Goal: Task Accomplishment & Management: Manage account settings

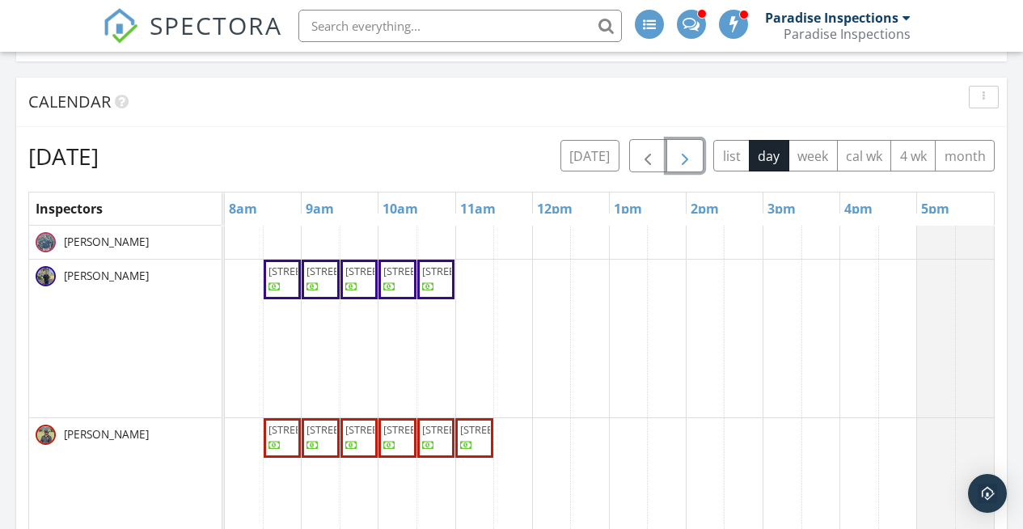
scroll to position [2467, 1048]
click at [677, 145] on button "button" at bounding box center [685, 155] width 38 height 33
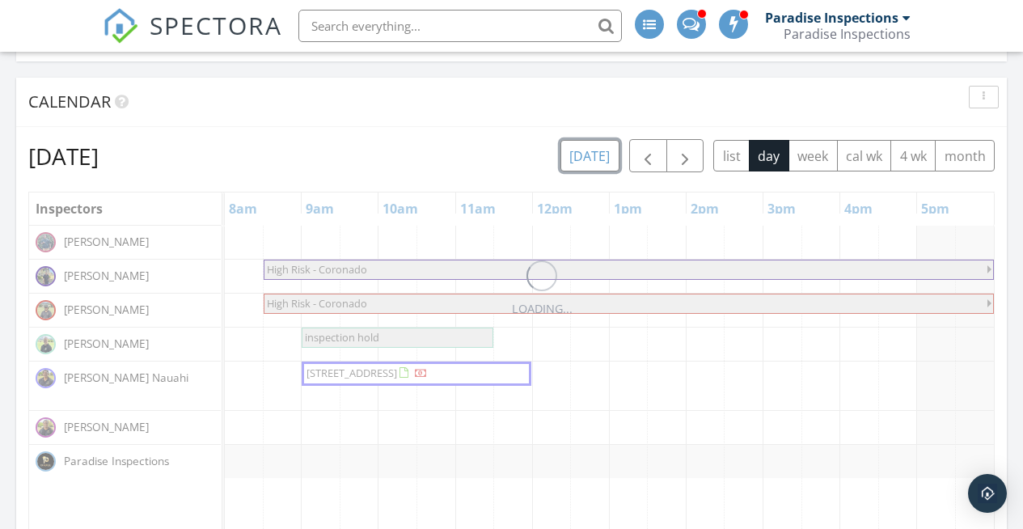
click at [600, 151] on button "today" at bounding box center [589, 156] width 59 height 32
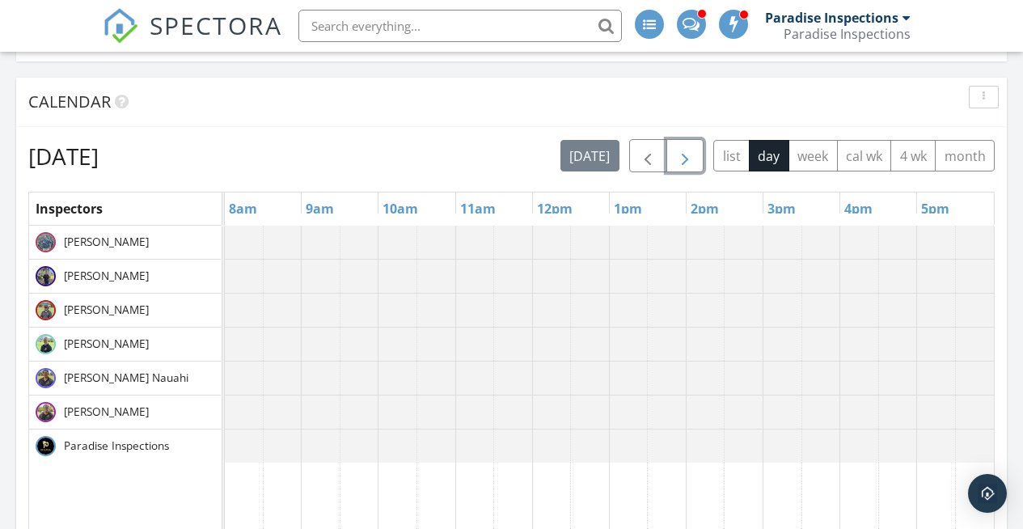
click at [691, 165] on span "button" at bounding box center [684, 155] width 19 height 19
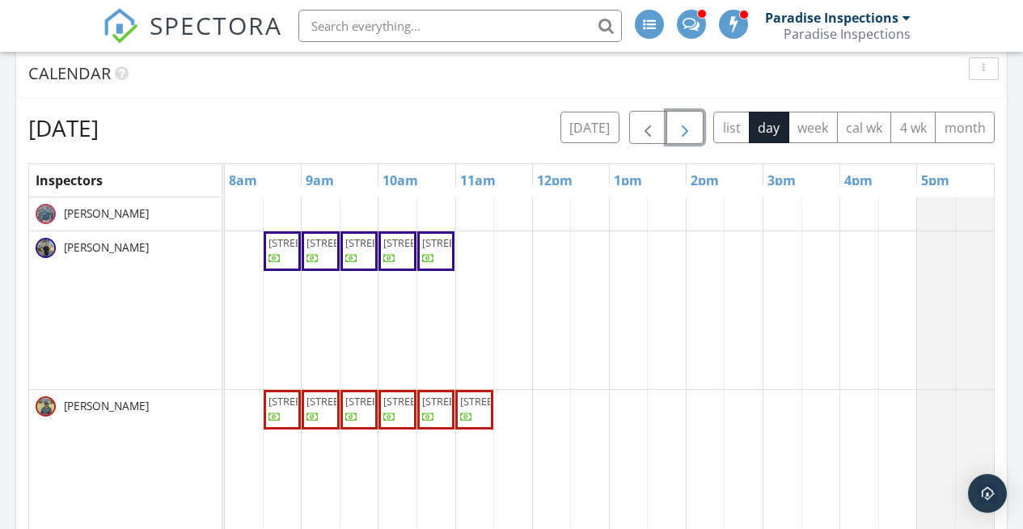
scroll to position [197, 0]
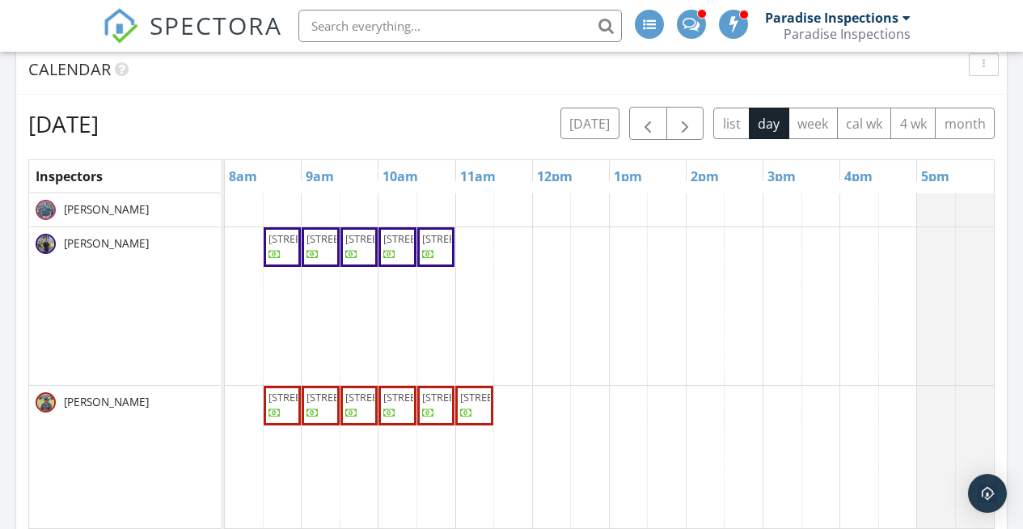
click at [733, 77] on div "Calendar" at bounding box center [499, 69] width 942 height 24
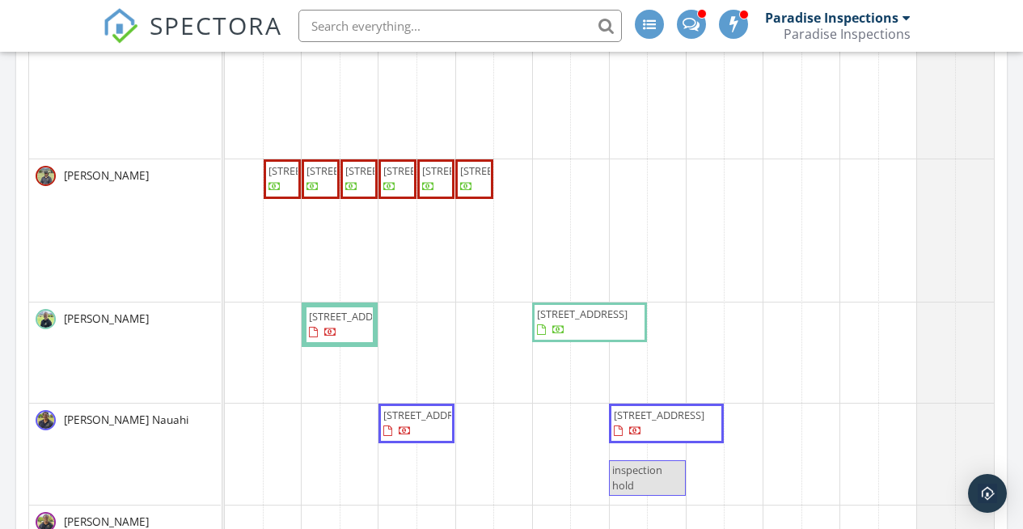
scroll to position [429, 0]
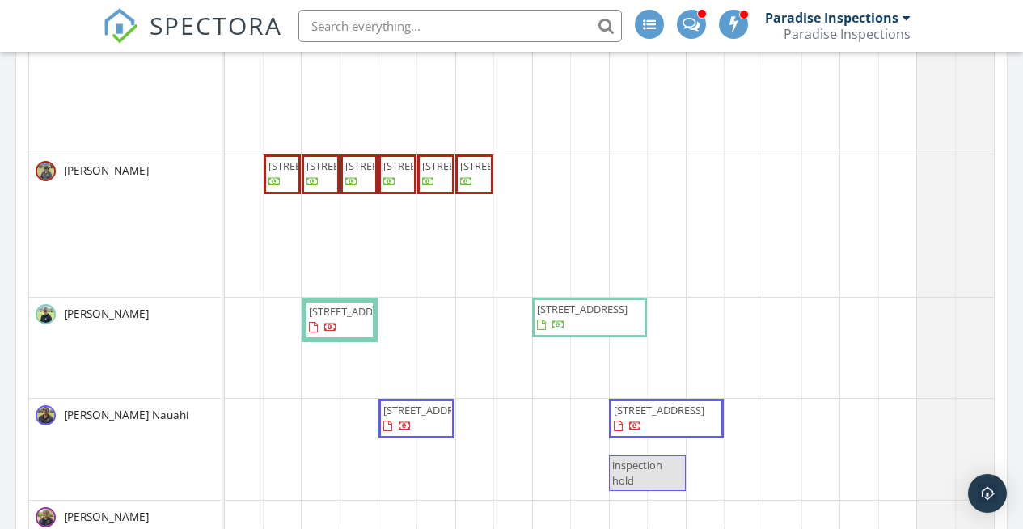
click at [645, 486] on span "inspection hold" at bounding box center [647, 473] width 74 height 31
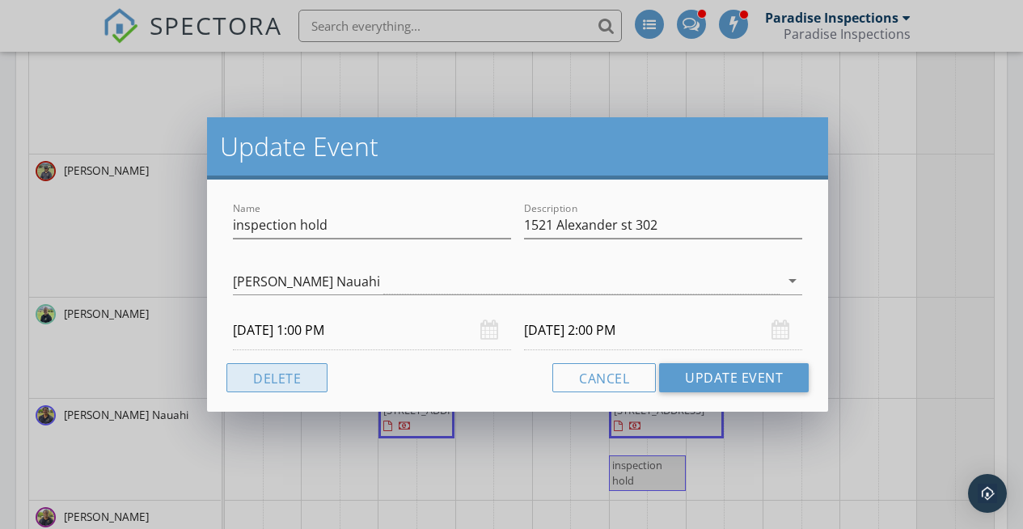
click at [264, 373] on button "Delete" at bounding box center [276, 377] width 101 height 29
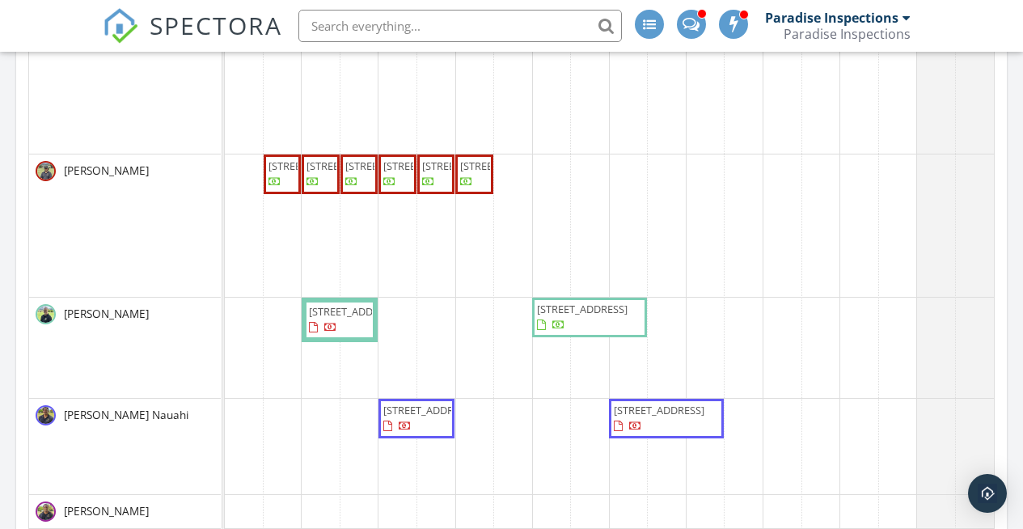
click at [699, 417] on span "1521 Alexander St 302, Honolulu 96822" at bounding box center [659, 410] width 91 height 15
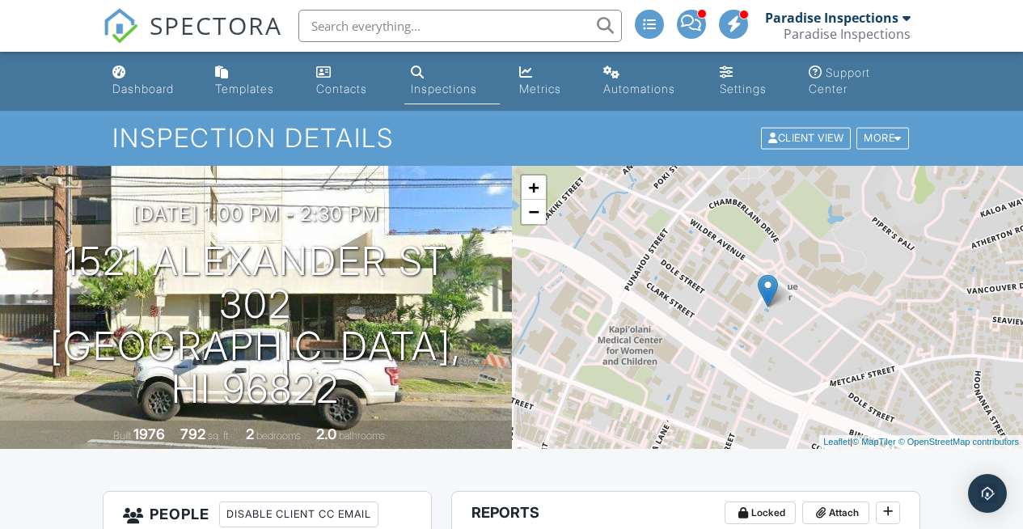
click at [263, 222] on div "09/29/2025 1:00 pm - 2:30 pm 1521 Alexander St 302 Honolulu, HI 96822 Built 197…" at bounding box center [256, 307] width 512 height 283
click at [276, 225] on h3 "09/29/2025 1:00 pm - 2:30 pm" at bounding box center [256, 214] width 247 height 22
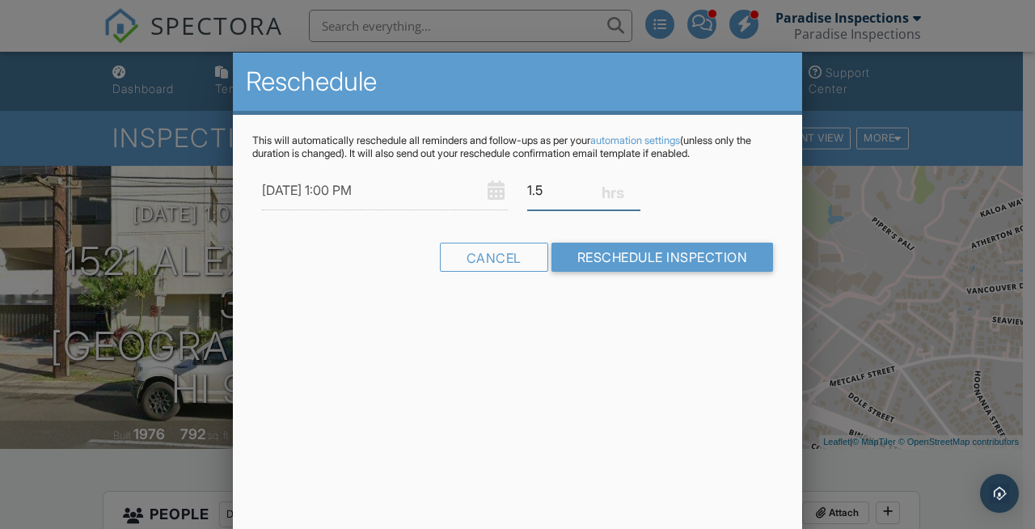
drag, startPoint x: 555, startPoint y: 187, endPoint x: 513, endPoint y: 185, distance: 41.3
click at [513, 185] on div "09/29/2025 1:00 PM 1.5" at bounding box center [517, 191] width 530 height 40
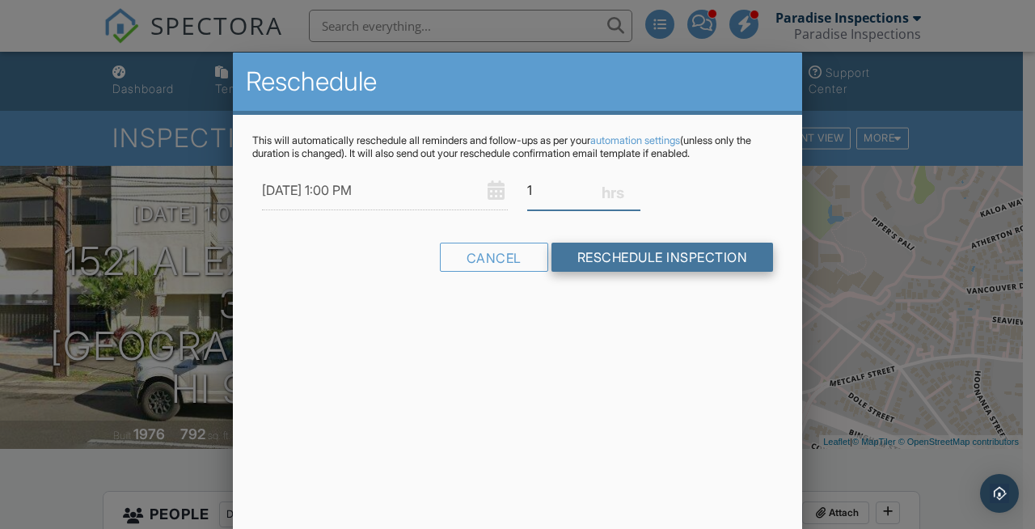
type input "1"
click at [604, 250] on input "Reschedule Inspection" at bounding box center [662, 257] width 222 height 29
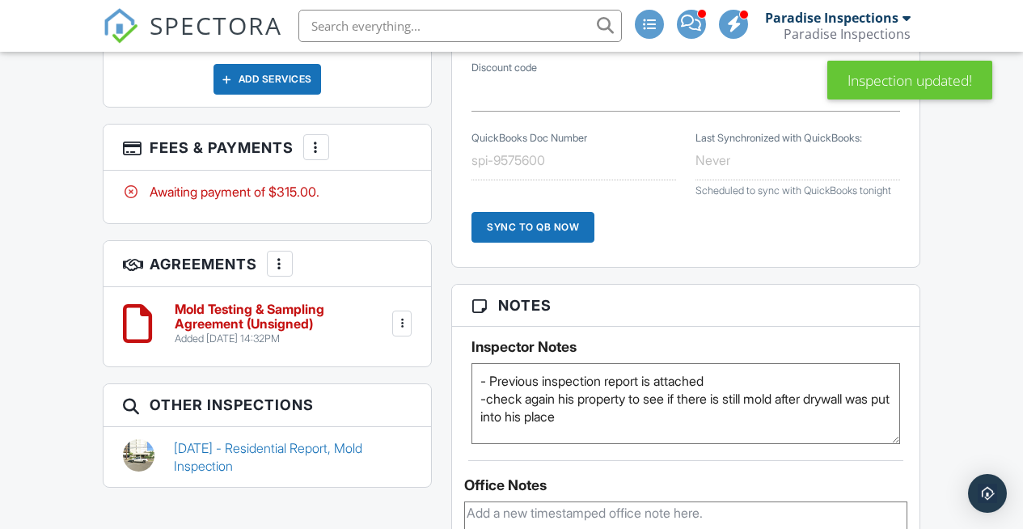
scroll to position [1132, 0]
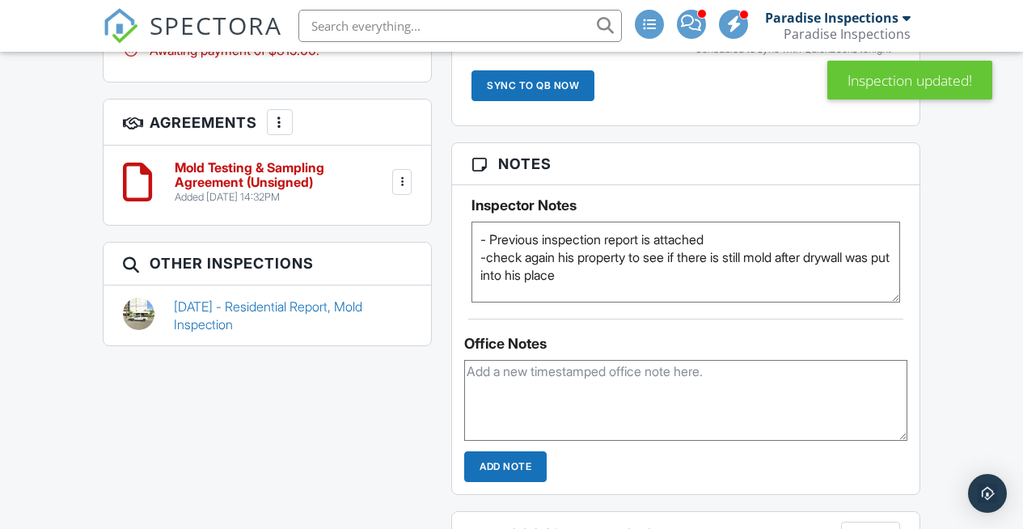
click at [658, 286] on textarea "- Previous inspection report is attached -check again his property to see if th…" at bounding box center [685, 262] width 429 height 81
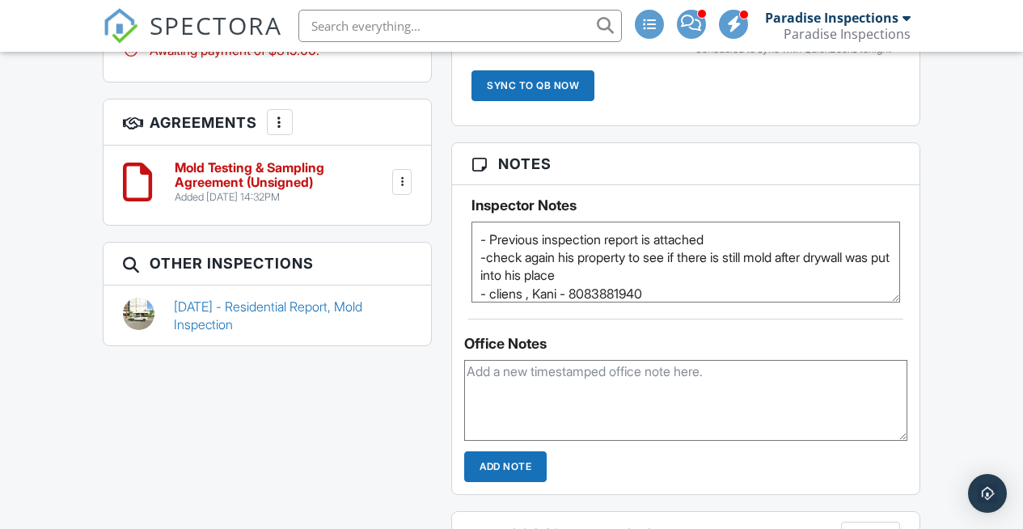
click at [520, 302] on textarea "- Previous inspection report is attached -check again his property to see if th…" at bounding box center [685, 262] width 429 height 81
type textarea "- Previous inspection report is attached -check again his property to see if th…"
click at [970, 156] on div "Dashboard Templates Contacts Inspections Metrics Automations Settings Support C…" at bounding box center [511, 265] width 1023 height 2691
click at [904, 226] on div "Inspector Notes - Previous inspection report is attached -check again his prope…" at bounding box center [685, 243] width 467 height 117
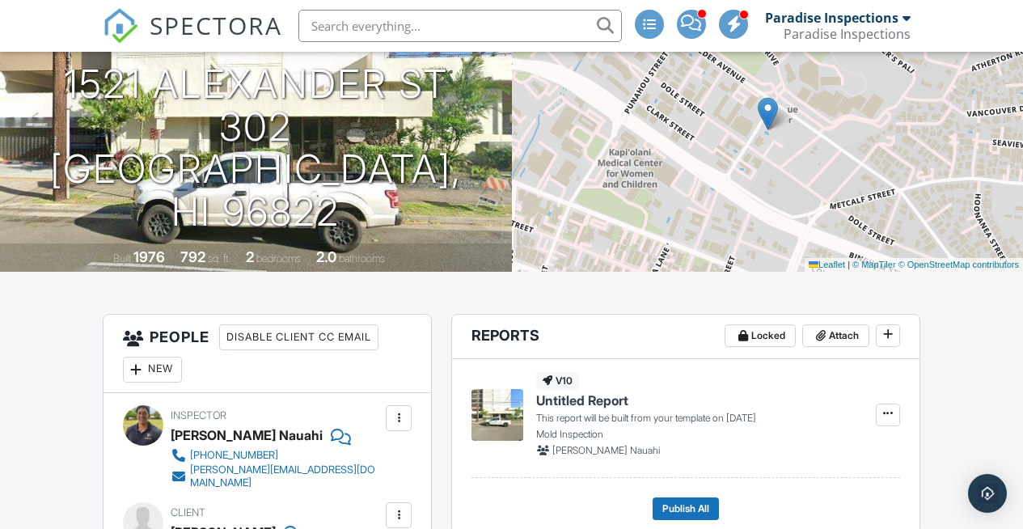
scroll to position [0, 0]
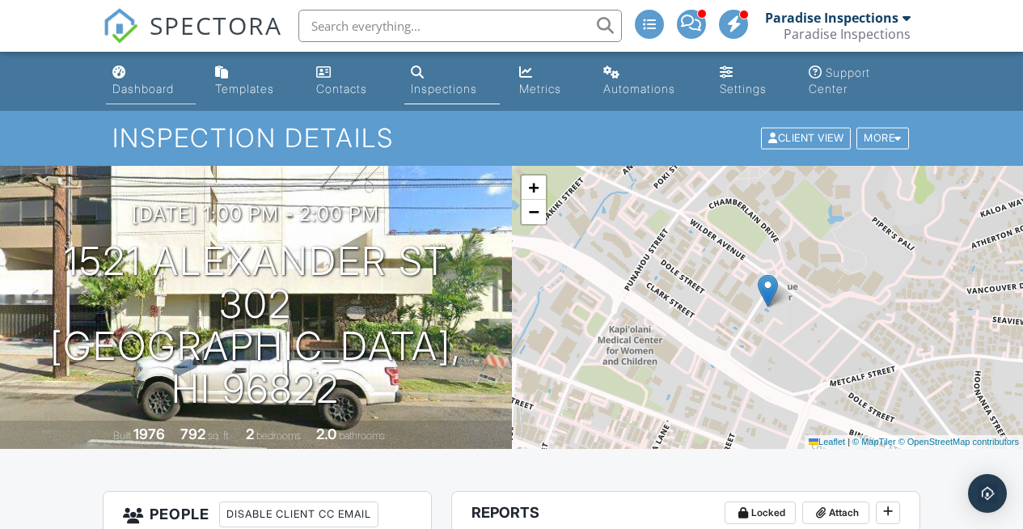
click at [137, 69] on link "Dashboard" at bounding box center [151, 81] width 91 height 46
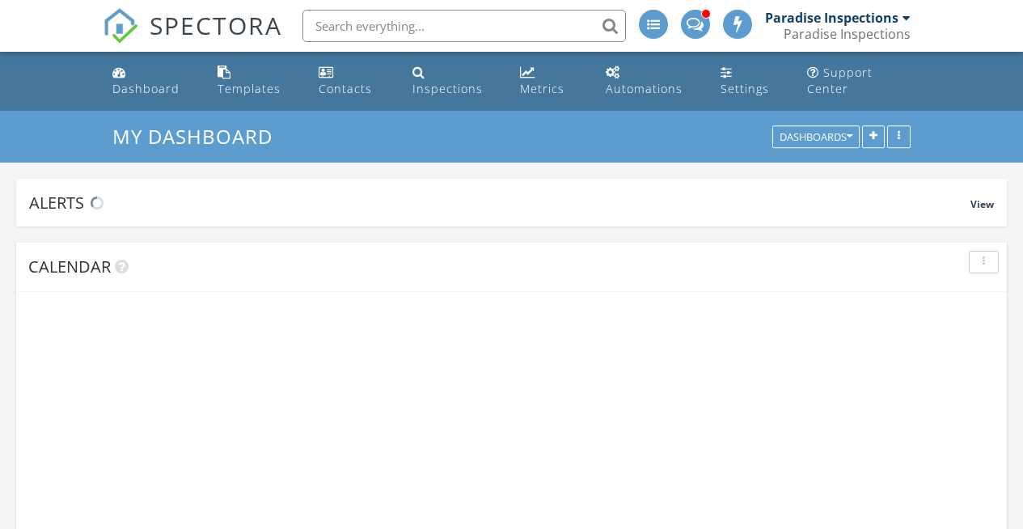
scroll to position [2467, 1048]
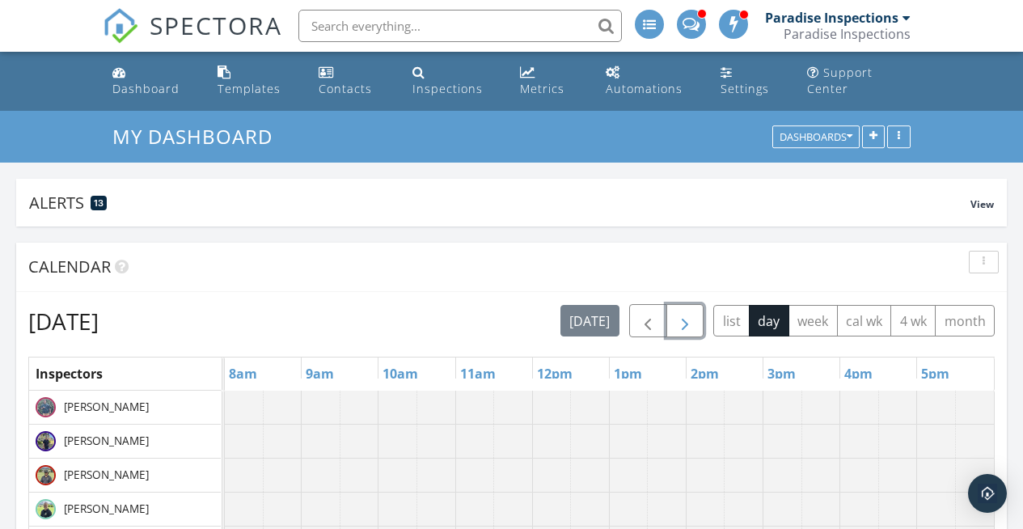
click at [680, 312] on span "button" at bounding box center [684, 320] width 19 height 19
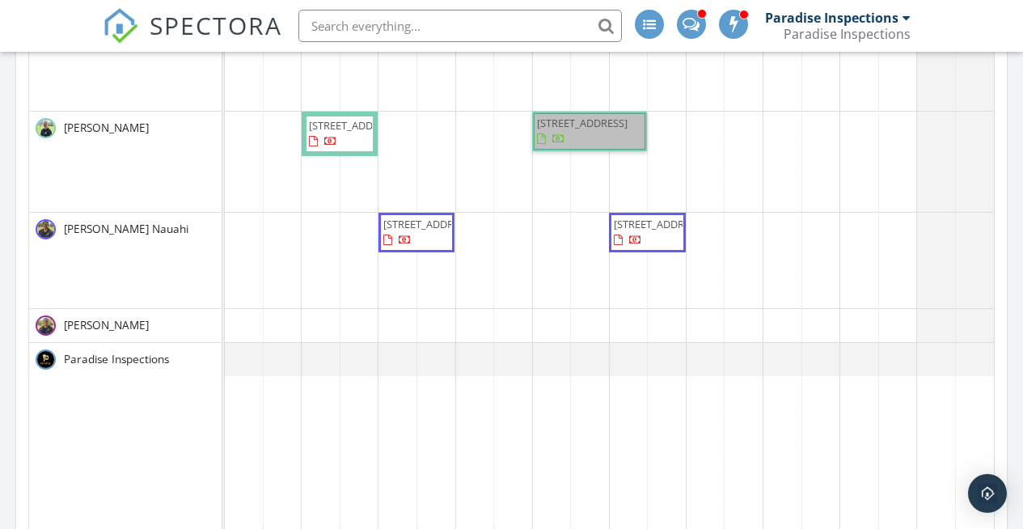
scroll to position [657, 0]
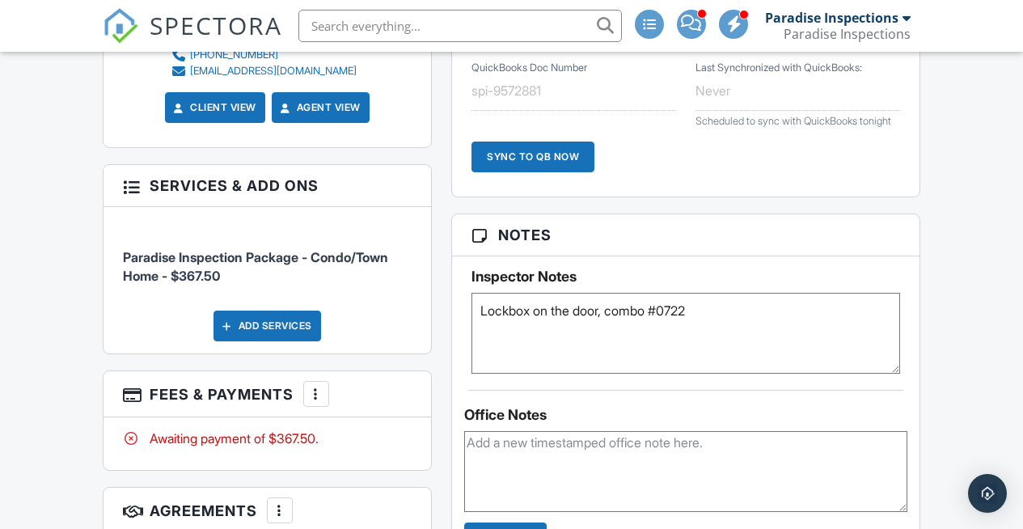
scroll to position [1035, 0]
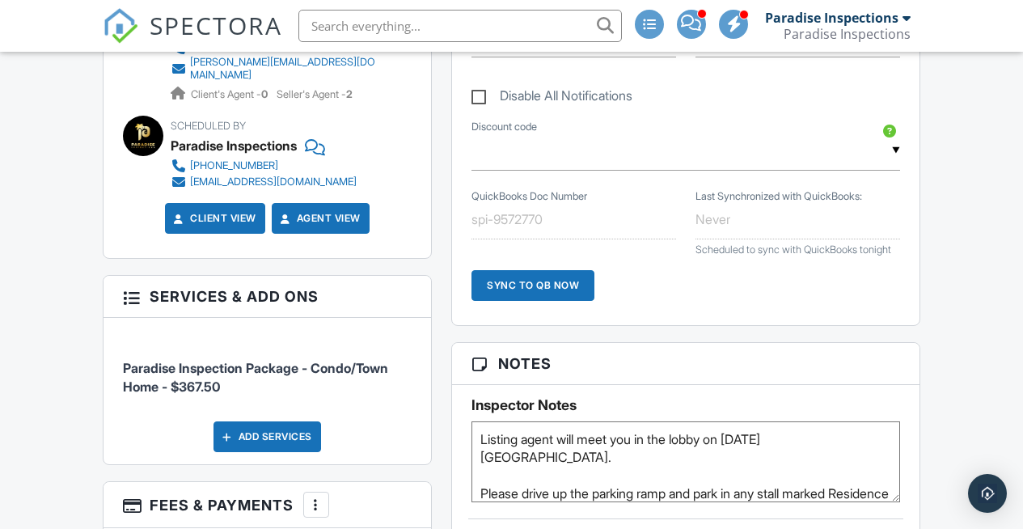
scroll to position [1010, 0]
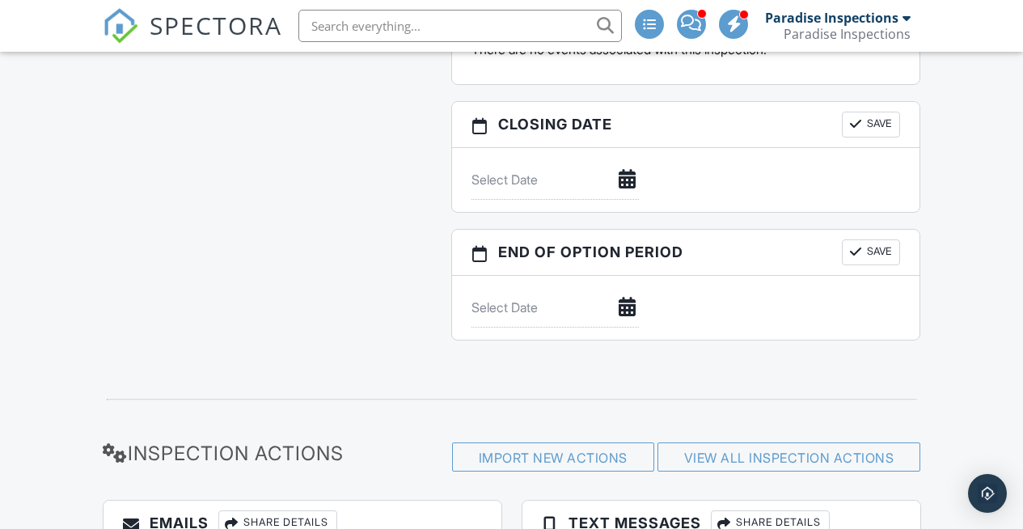
scroll to position [1811, 0]
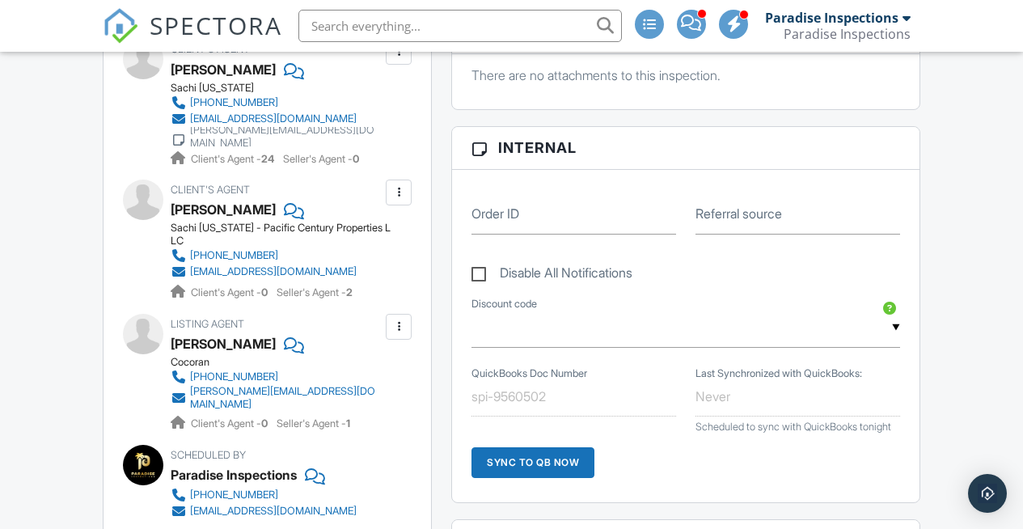
scroll to position [725, 0]
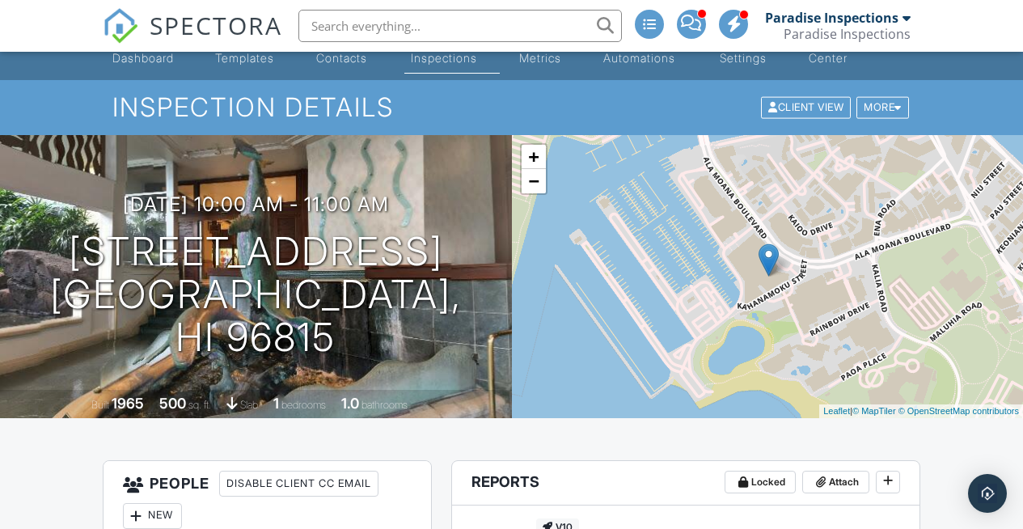
scroll to position [0, 0]
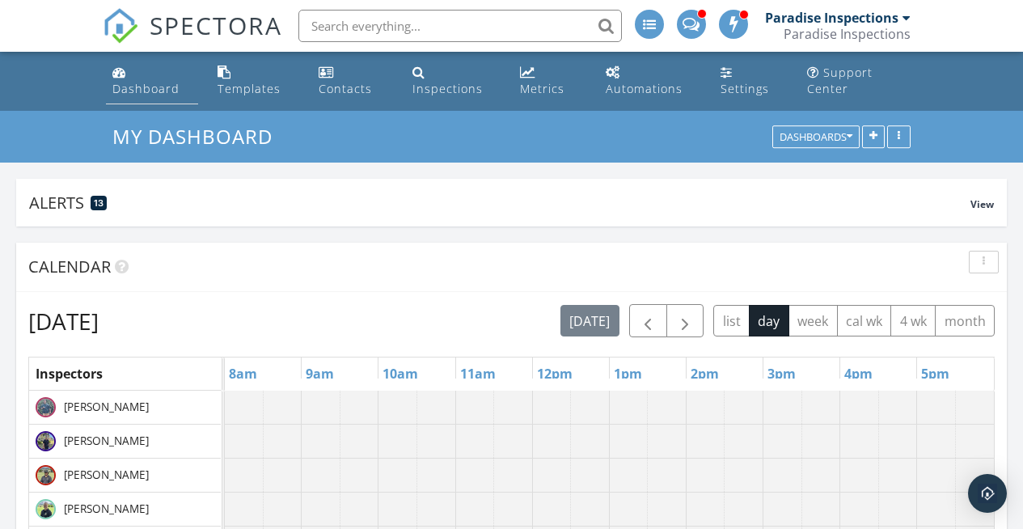
scroll to position [2467, 1048]
click at [123, 85] on div "Dashboard" at bounding box center [145, 88] width 67 height 15
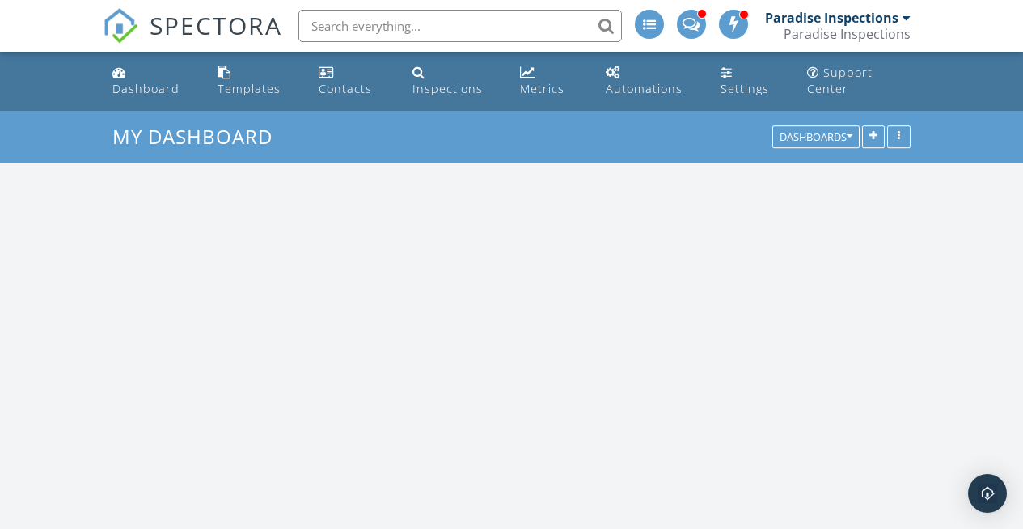
scroll to position [2467, 1048]
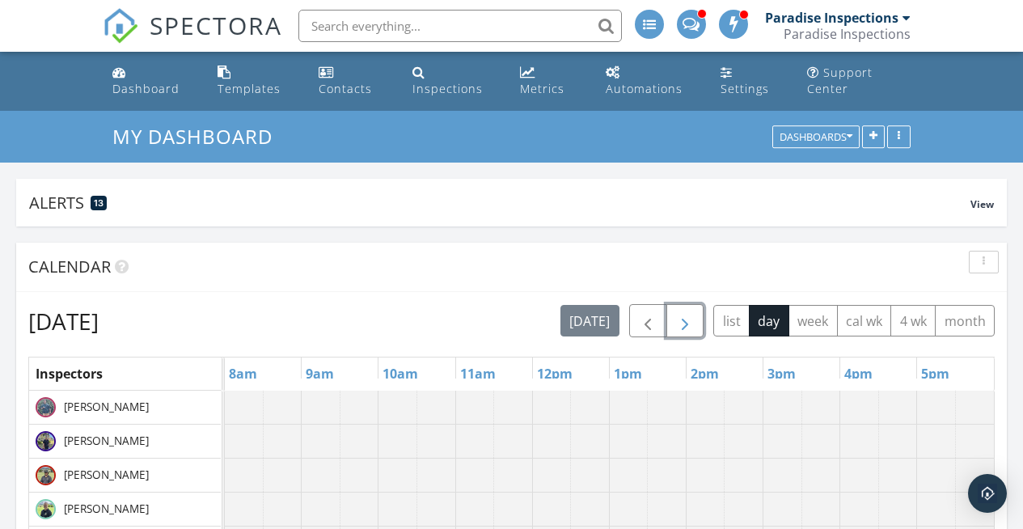
click at [677, 336] on button "button" at bounding box center [685, 320] width 38 height 33
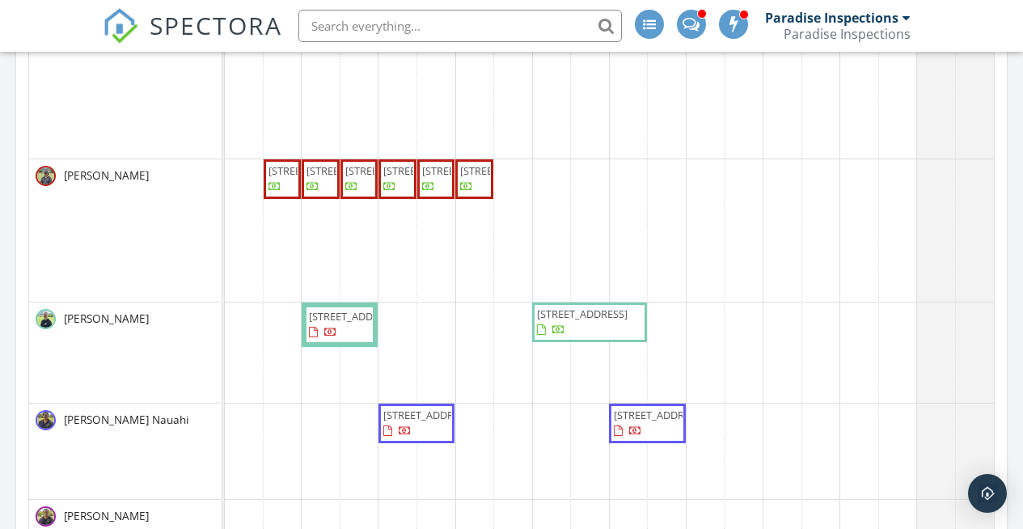
scroll to position [429, 0]
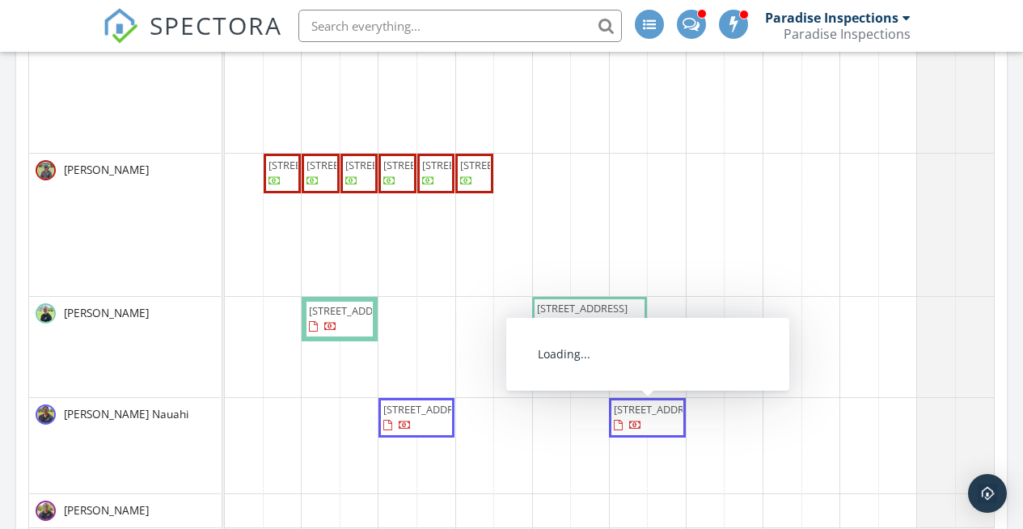
click at [667, 433] on span "[STREET_ADDRESS]" at bounding box center [647, 418] width 70 height 32
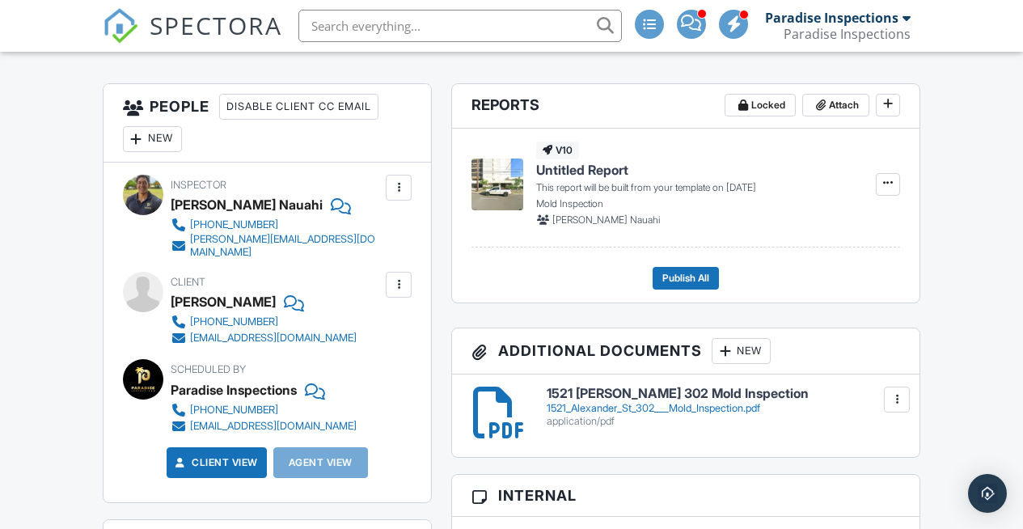
scroll to position [420, 0]
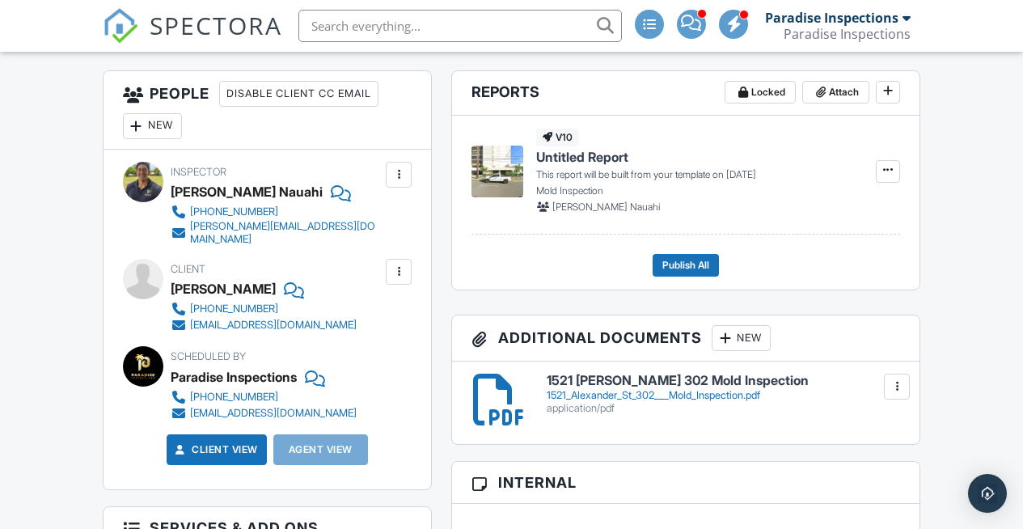
click at [217, 434] on div "Client View" at bounding box center [217, 449] width 100 height 31
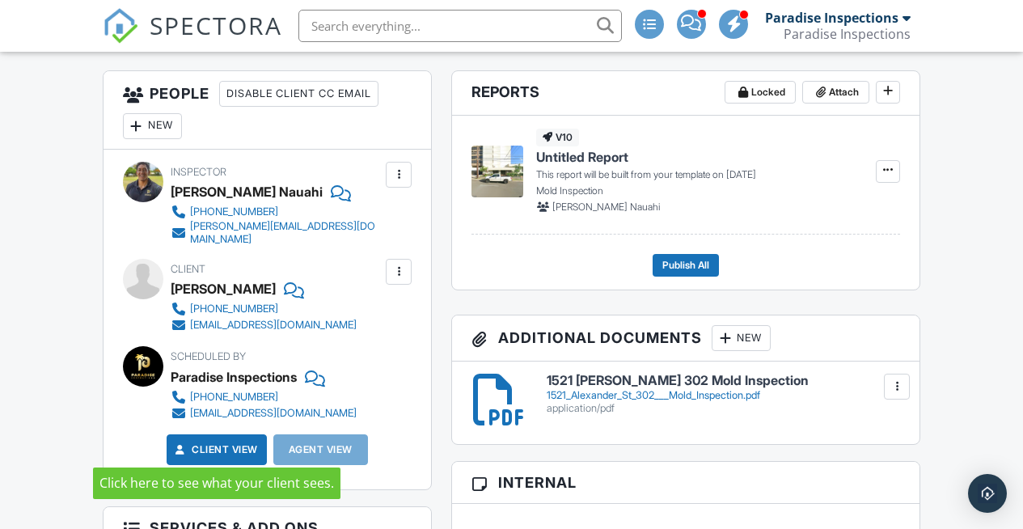
click at [225, 441] on link "Client View" at bounding box center [215, 449] width 86 height 16
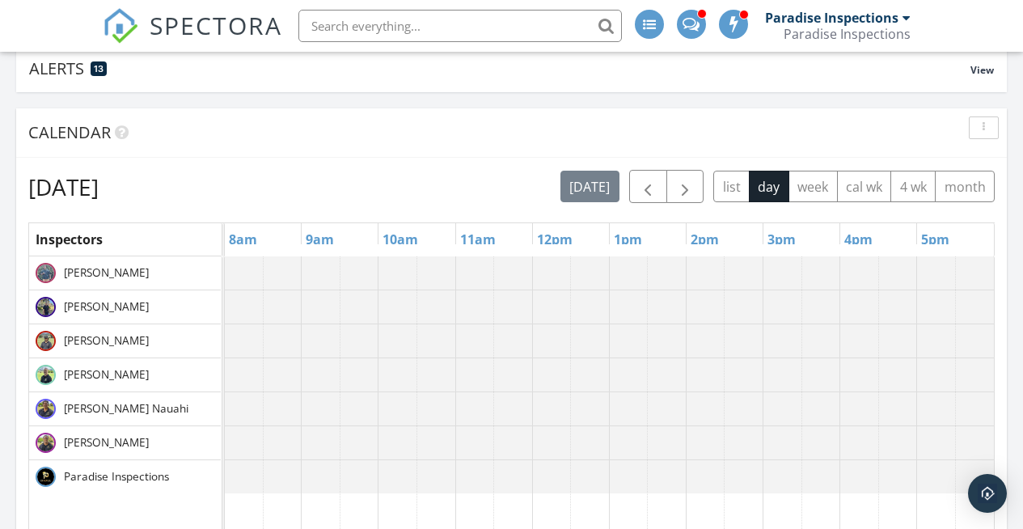
scroll to position [205, 0]
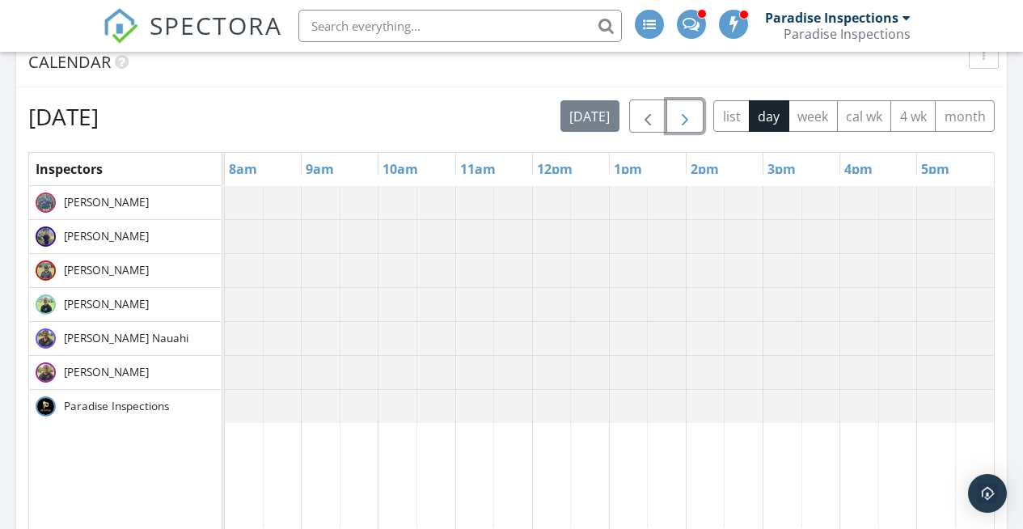
click at [696, 112] on button "button" at bounding box center [685, 115] width 38 height 33
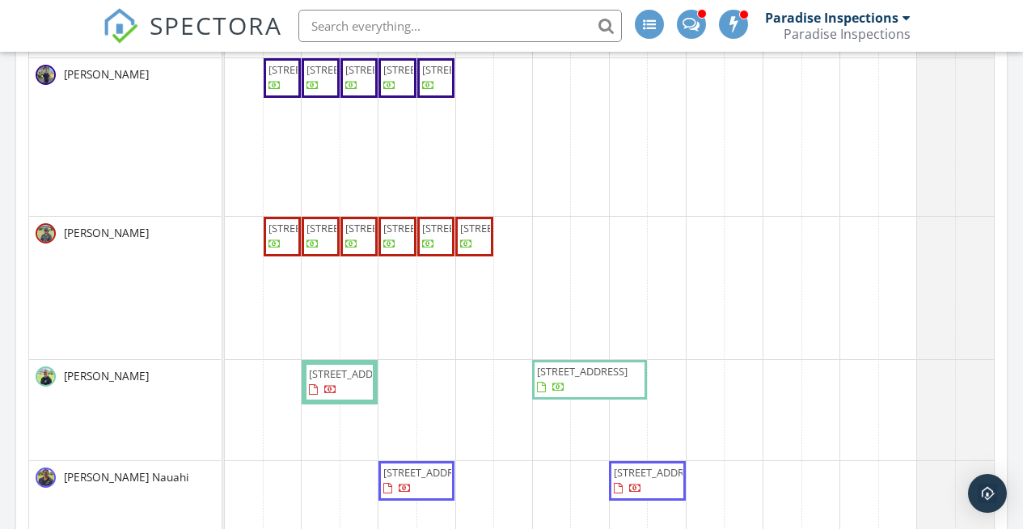
scroll to position [297, 0]
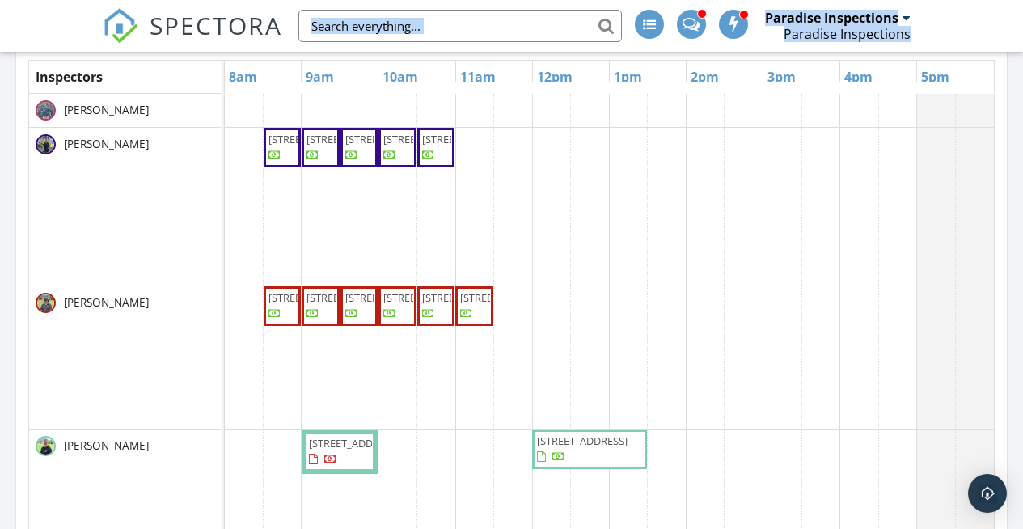
drag, startPoint x: 1023, startPoint y: 48, endPoint x: 1002, endPoint y: 40, distance: 22.5
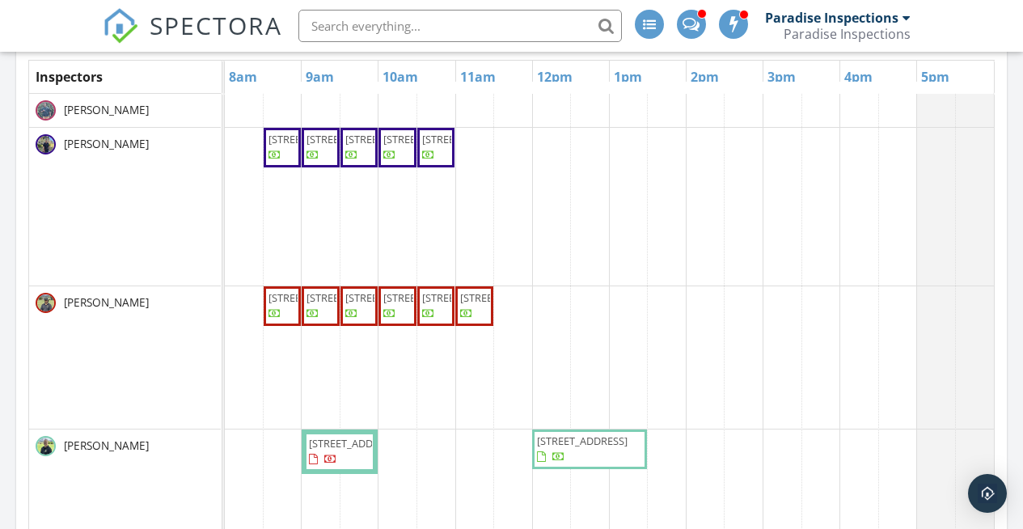
click at [964, 36] on nav "SPECTORA Paradise Inspections Paradise Inspections Role: Inspector Change Role …" at bounding box center [511, 26] width 1023 height 52
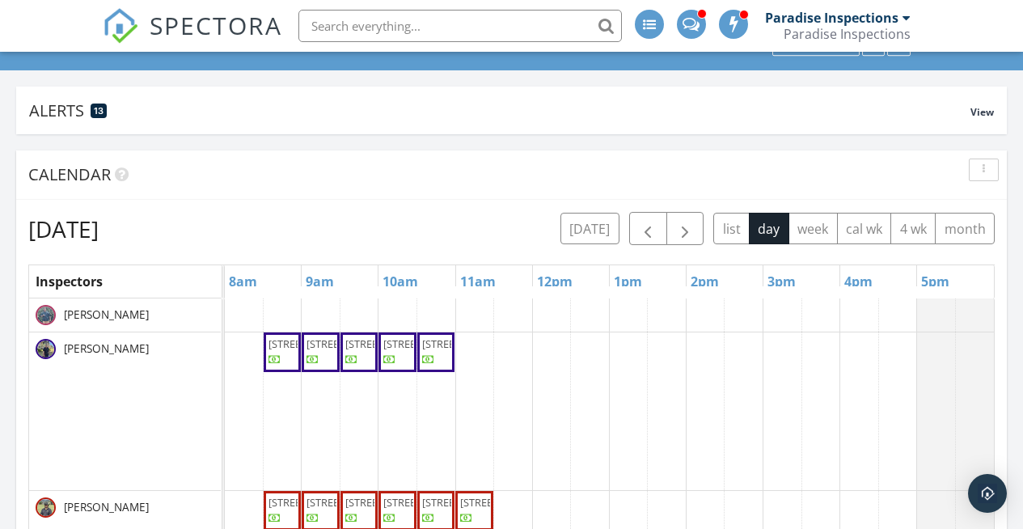
scroll to position [44, 0]
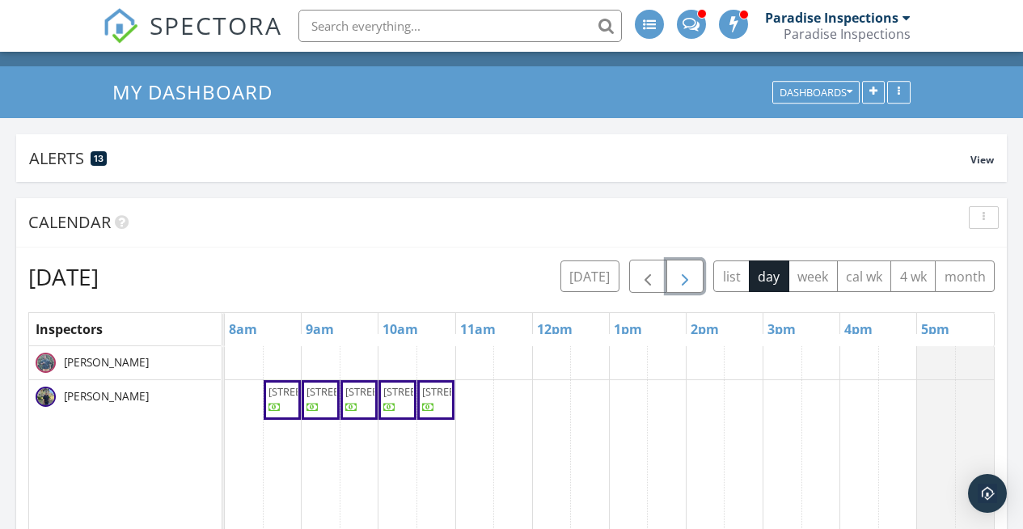
click at [694, 265] on button "button" at bounding box center [685, 276] width 38 height 33
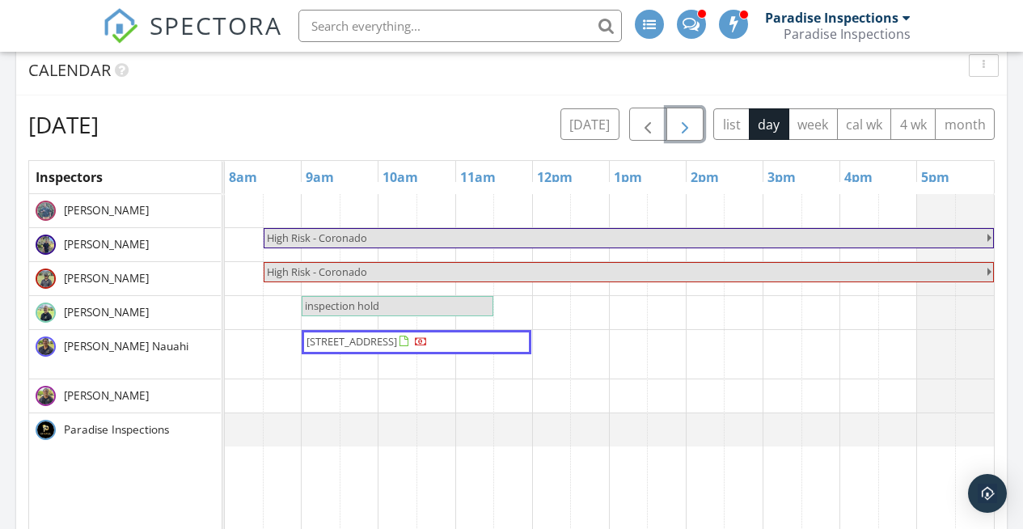
scroll to position [191, 0]
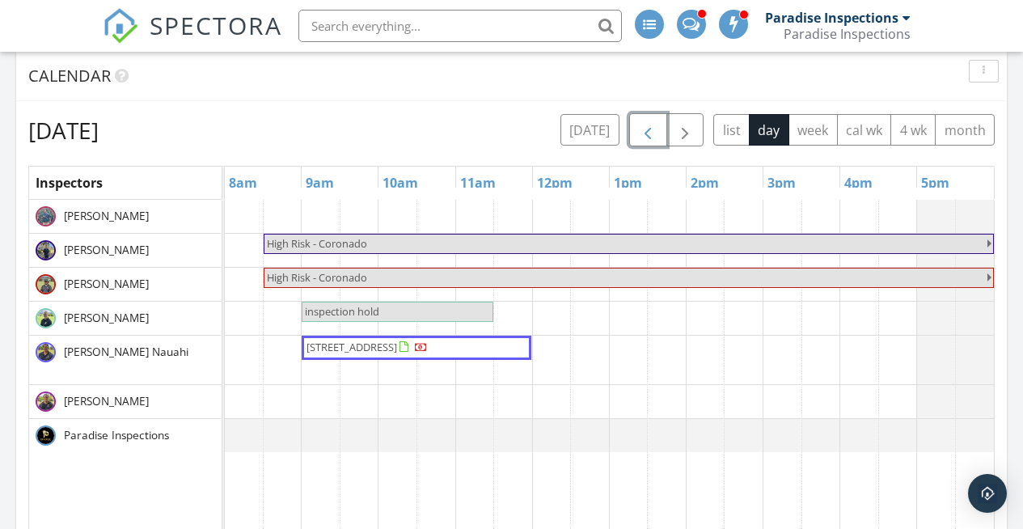
click at [648, 116] on button "button" at bounding box center [648, 129] width 38 height 33
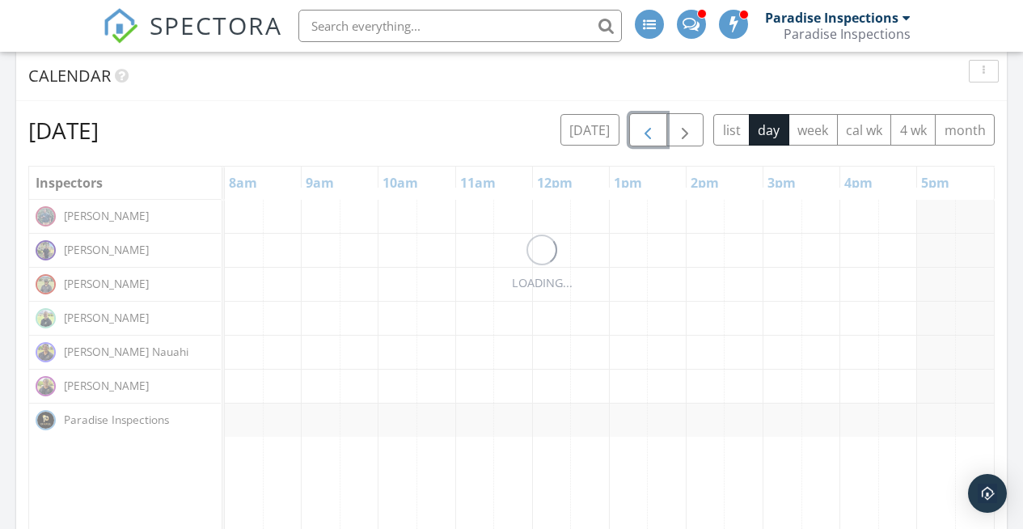
click at [644, 135] on span "button" at bounding box center [647, 129] width 19 height 19
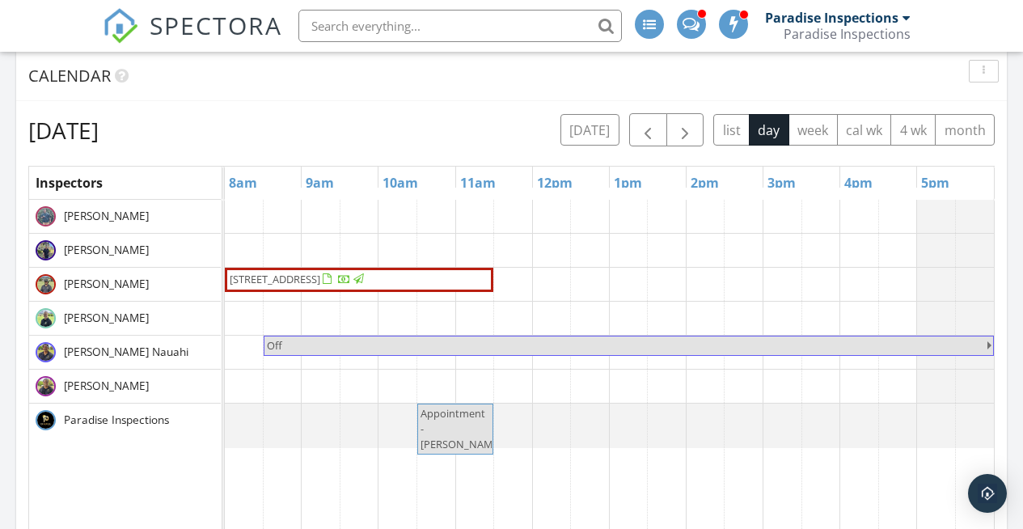
click at [704, 138] on div "today list day week cal wk 4 wk month" at bounding box center [777, 129] width 434 height 33
click at [682, 129] on span "button" at bounding box center [684, 129] width 19 height 19
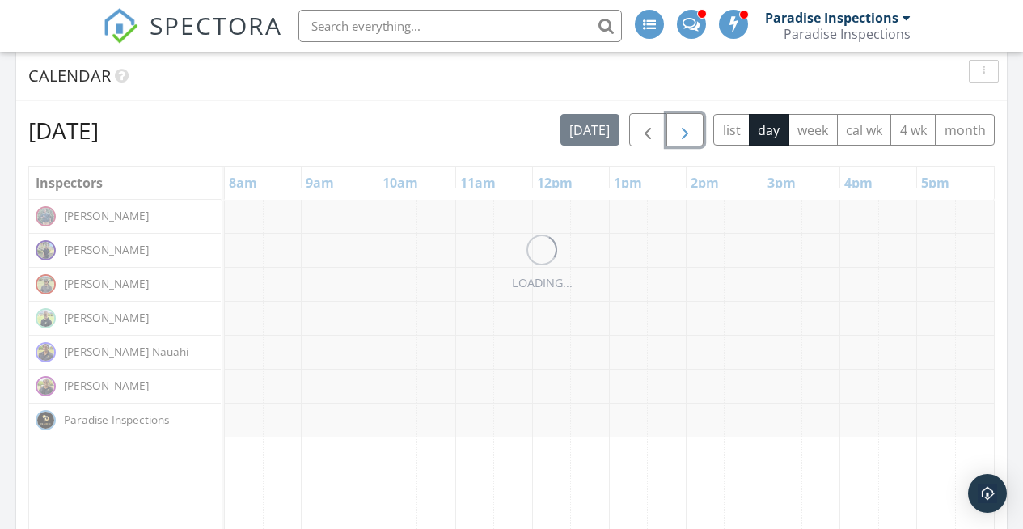
click at [682, 129] on span "button" at bounding box center [684, 129] width 19 height 19
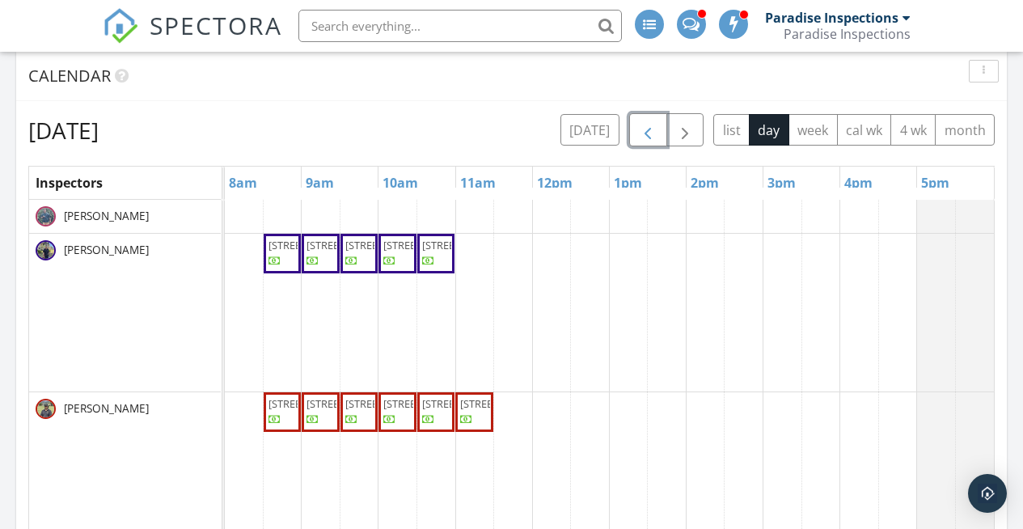
click at [635, 139] on button "button" at bounding box center [648, 129] width 38 height 33
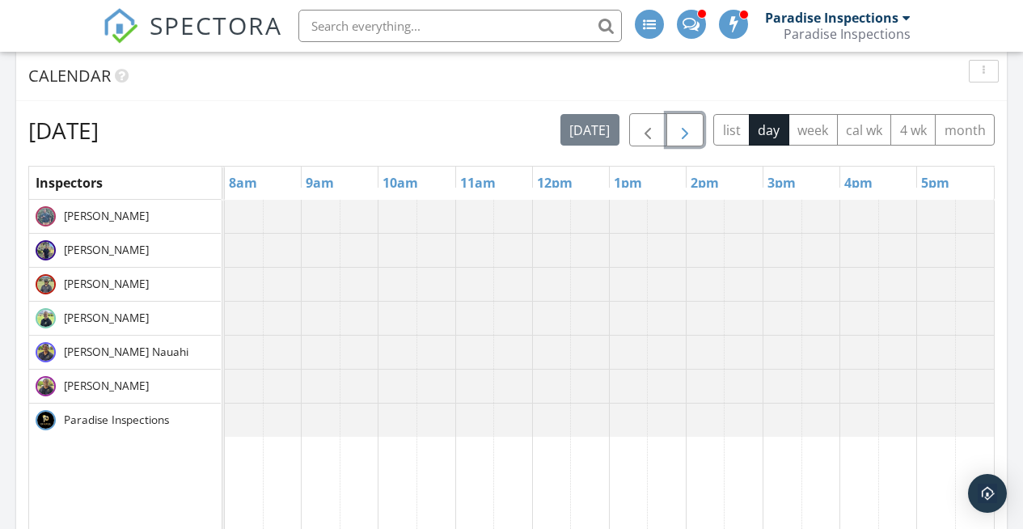
click at [694, 137] on button "button" at bounding box center [685, 129] width 38 height 33
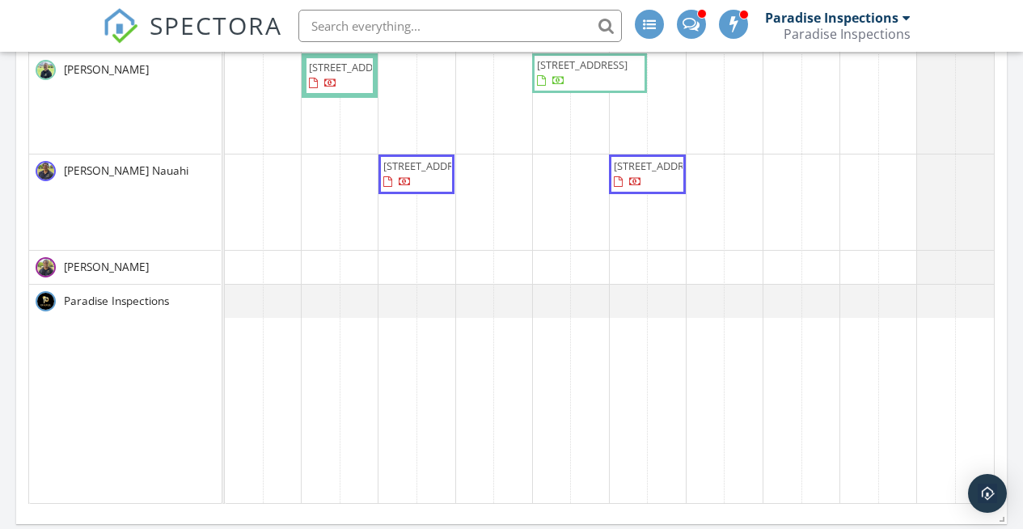
scroll to position [708, 0]
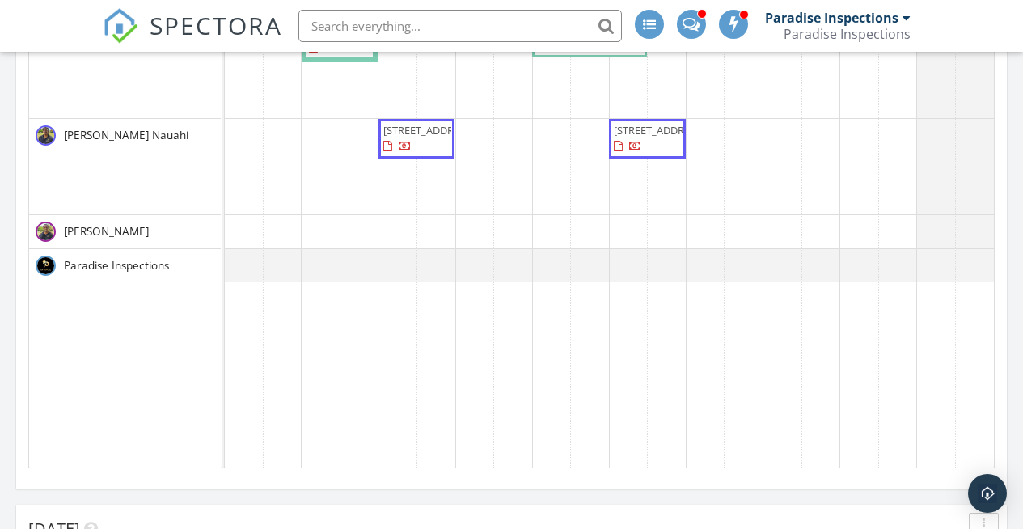
drag, startPoint x: 460, startPoint y: 155, endPoint x: 421, endPoint y: 160, distance: 39.1
click at [421, 154] on span "1777 Ala Moana Blvd 2208, Honolulu 96815" at bounding box center [417, 139] width 70 height 32
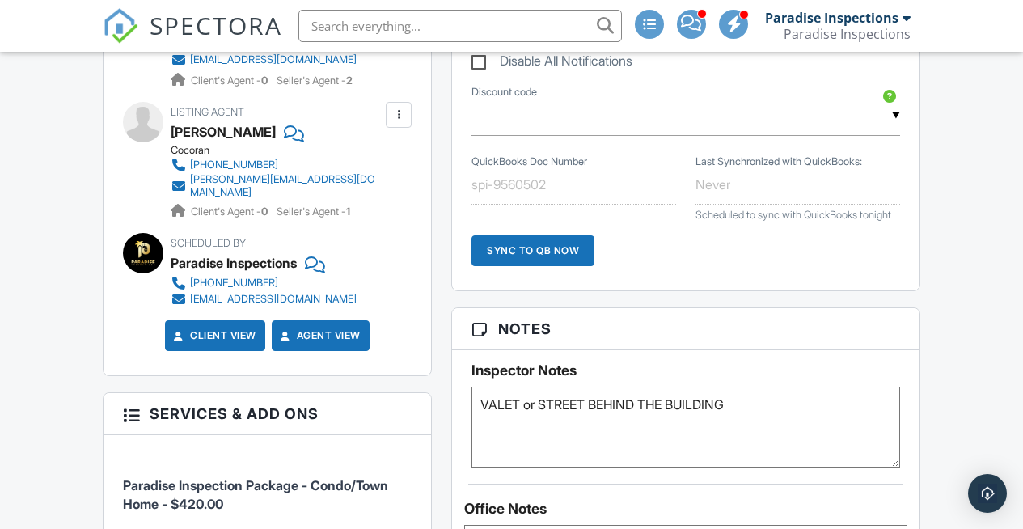
scroll to position [970, 0]
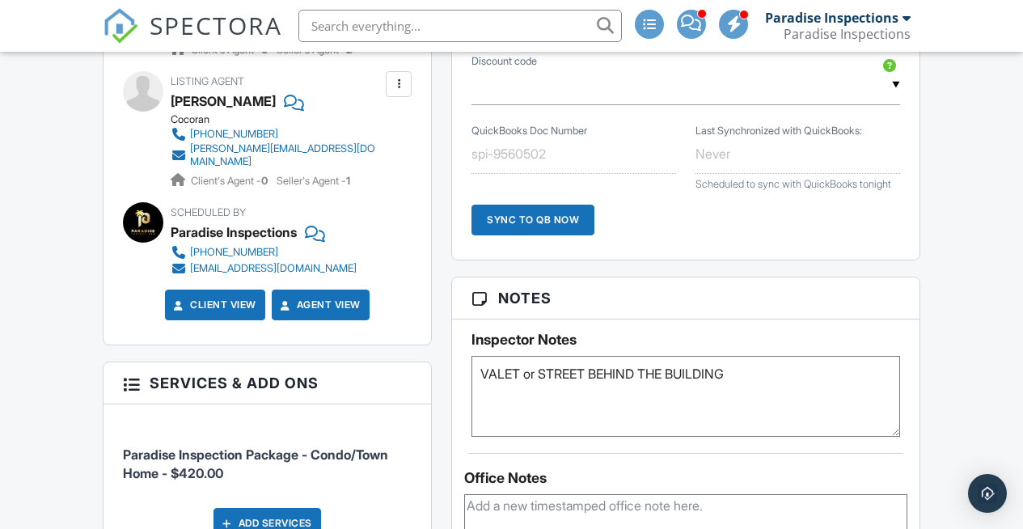
click at [743, 395] on textarea "VALET or STREET BEHIND THE BUILDING" at bounding box center [685, 396] width 429 height 81
click at [555, 424] on textarea "VALET or STREET BEHIND THE BUILDING" at bounding box center [685, 396] width 429 height 81
paste textarea "so he can go to the front desk at the Elkai and he can show them some identific…"
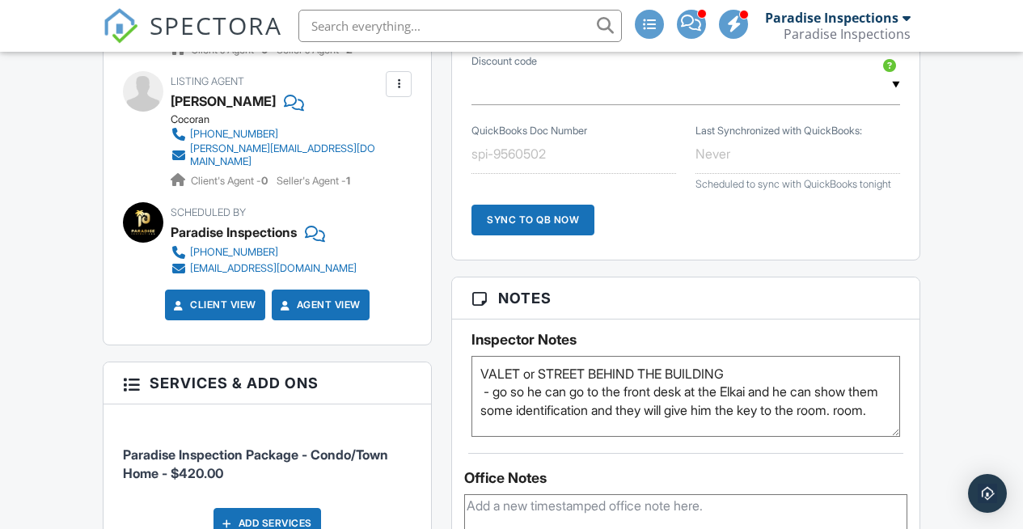
drag, startPoint x: 581, startPoint y: 407, endPoint x: 492, endPoint y: 401, distance: 89.2
click at [492, 401] on textarea "VALET or STREET BEHIND THE BUILDING" at bounding box center [685, 396] width 429 height 81
click at [663, 402] on textarea "VALET or STREET BEHIND THE BUILDING" at bounding box center [685, 396] width 429 height 81
click at [726, 408] on textarea "VALET or STREET BEHIND THE BUILDING" at bounding box center [685, 396] width 429 height 81
click at [787, 411] on textarea "VALET or STREET BEHIND THE BUILDING" at bounding box center [685, 396] width 429 height 81
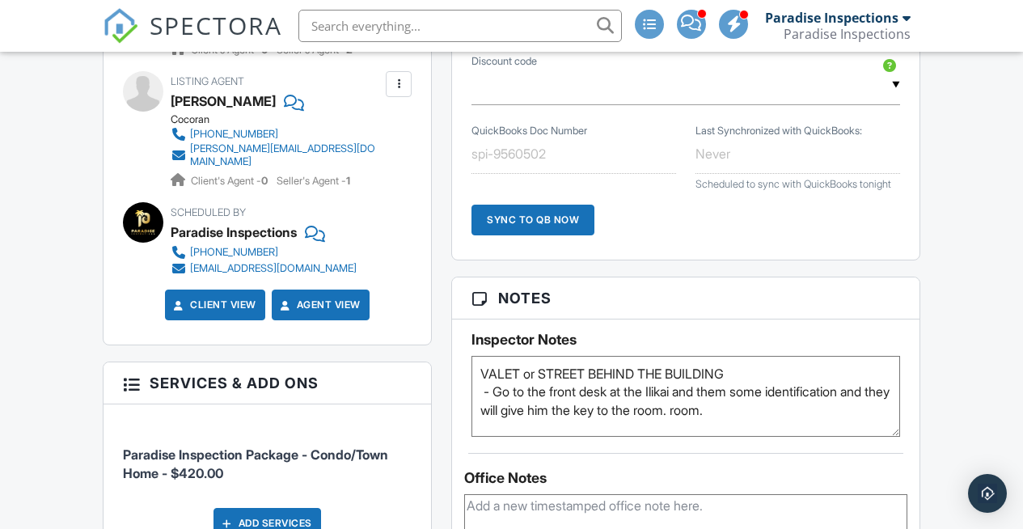
click at [581, 433] on textarea "VALET or STREET BEHIND THE BUILDING" at bounding box center [685, 396] width 429 height 81
click at [711, 431] on textarea "VALET or STREET BEHIND THE BUILDING" at bounding box center [685, 396] width 429 height 81
click at [733, 430] on textarea "VALET or STREET BEHIND THE BUILDING" at bounding box center [685, 396] width 429 height 81
click at [746, 407] on textarea "VALET or STREET BEHIND THE BUILDING" at bounding box center [685, 396] width 429 height 81
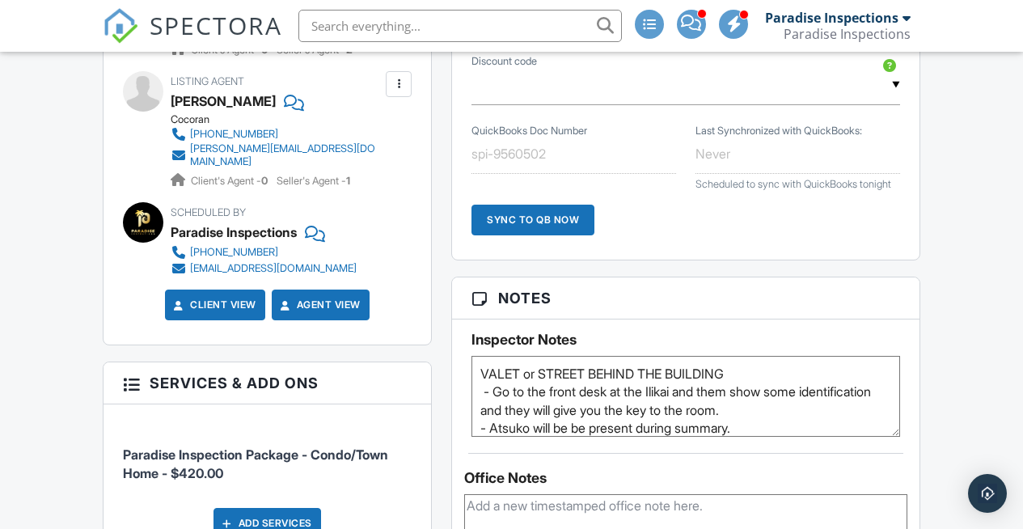
type textarea "VALET or STREET BEHIND THE BUILDING - Go to the front desk at the Ilikai and th…"
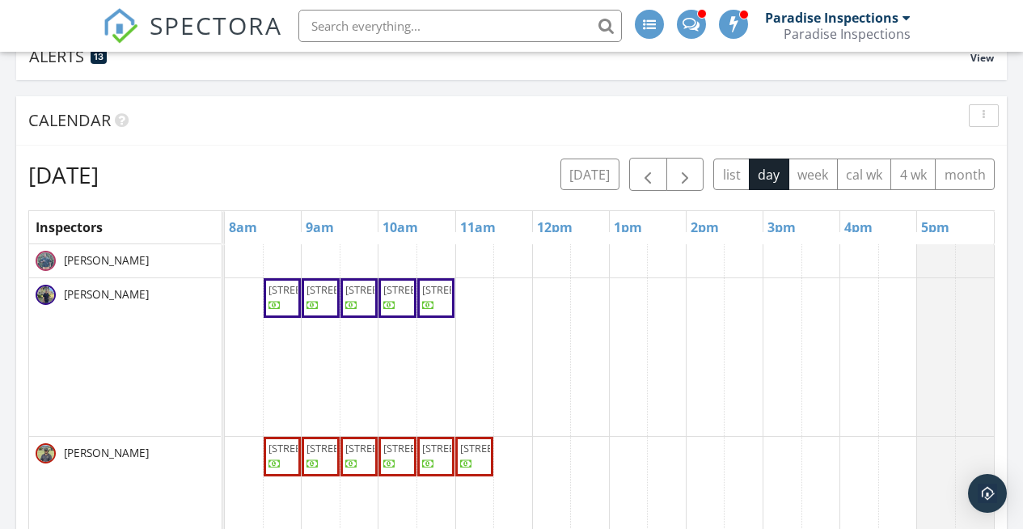
scroll to position [136, 0]
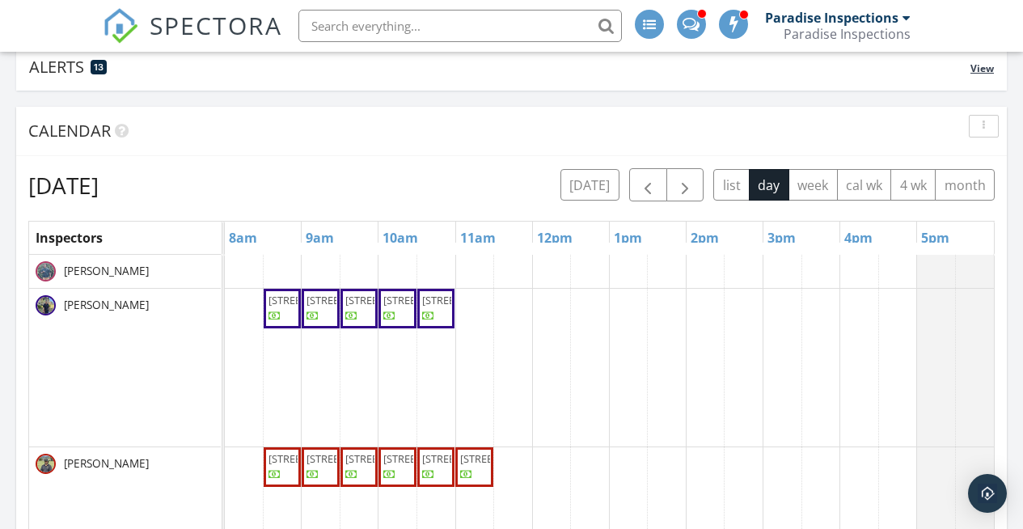
click at [667, 87] on div "Alerts 13 View" at bounding box center [511, 67] width 990 height 48
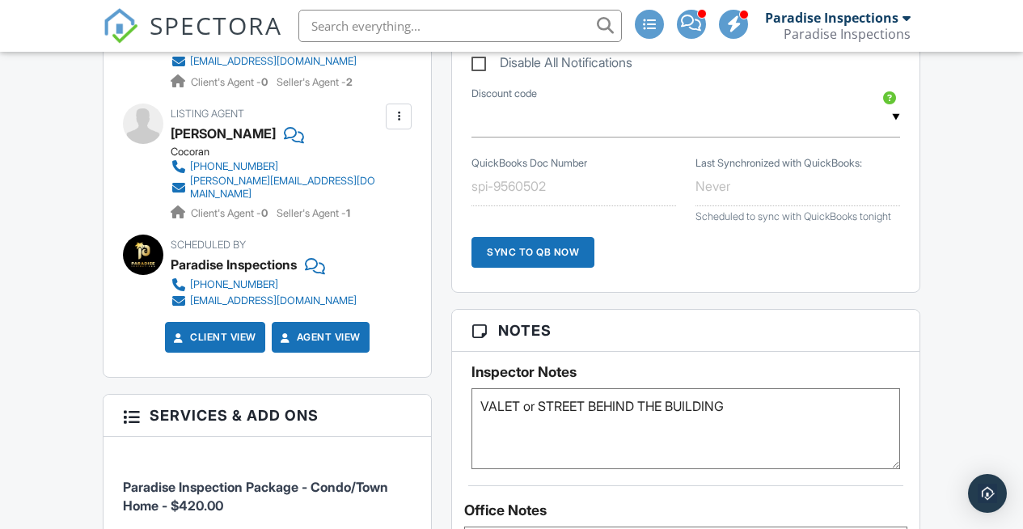
scroll to position [1035, 0]
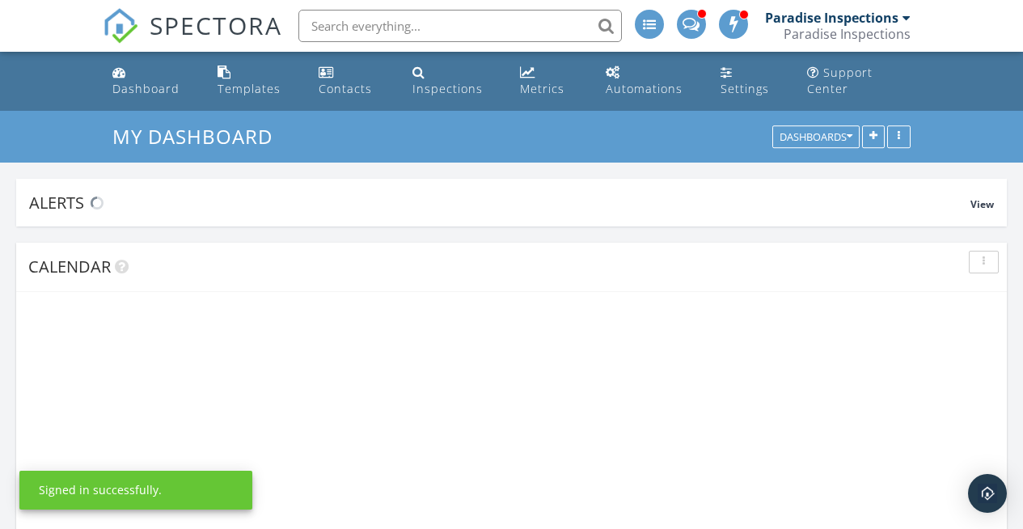
scroll to position [2467, 1048]
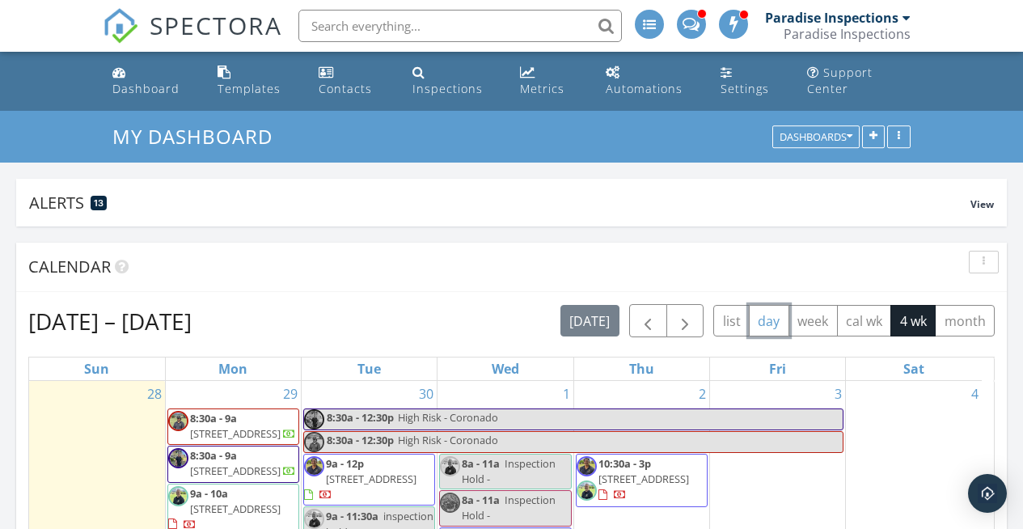
click at [756, 326] on button "day" at bounding box center [769, 321] width 40 height 32
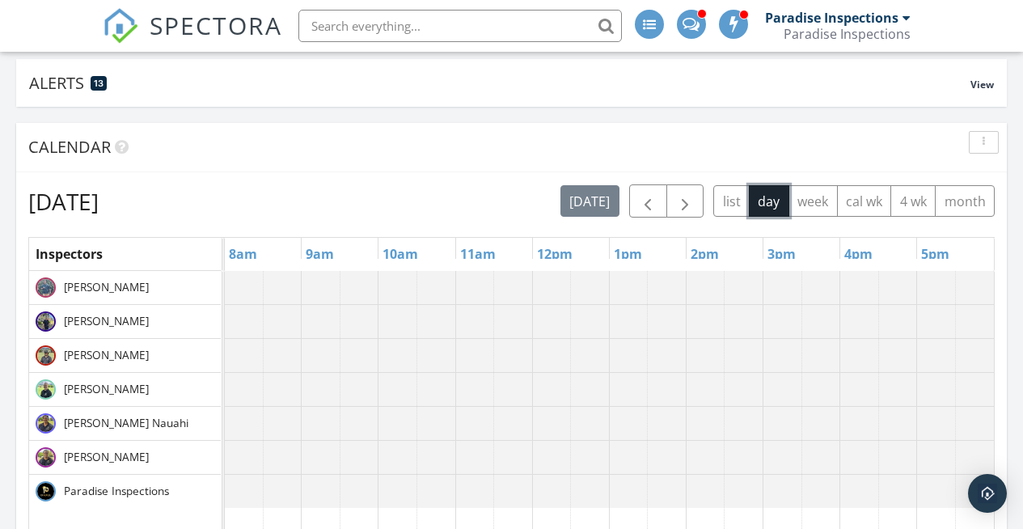
scroll to position [127, 0]
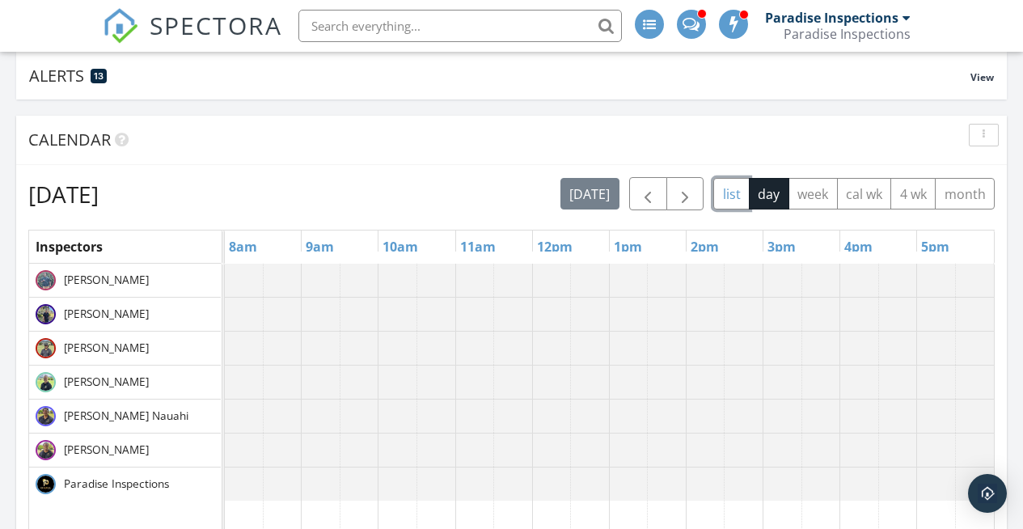
click at [720, 193] on button "list" at bounding box center [731, 194] width 36 height 32
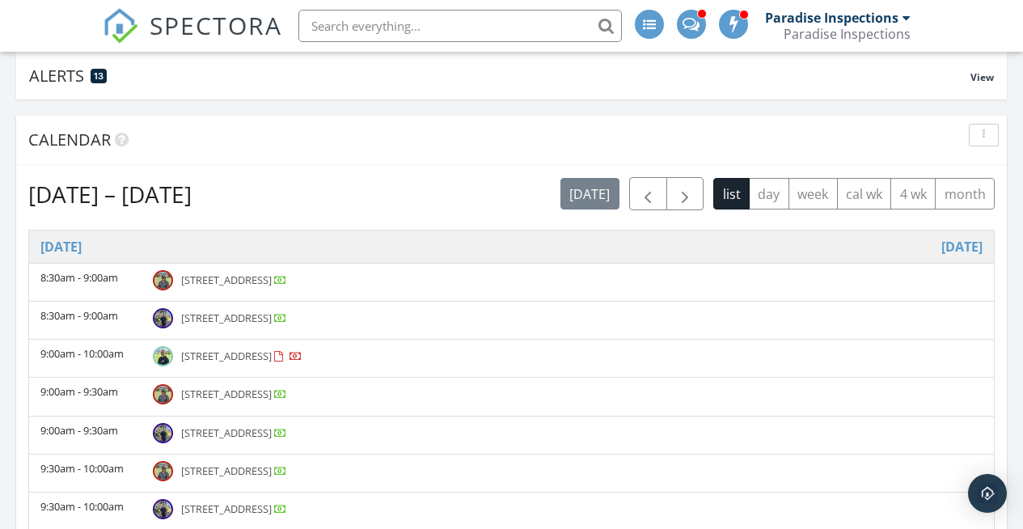
click at [642, 142] on div "Calendar" at bounding box center [499, 140] width 942 height 24
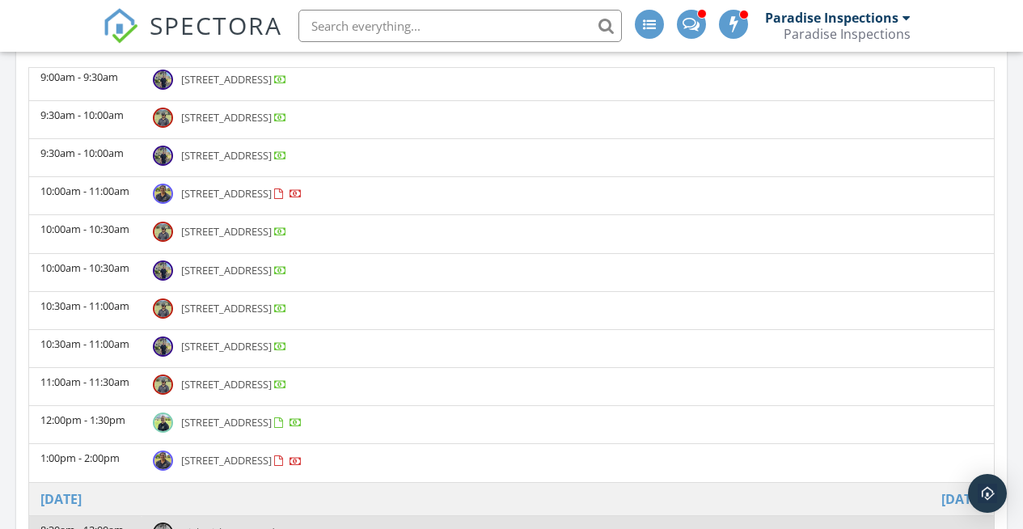
scroll to position [192, 0]
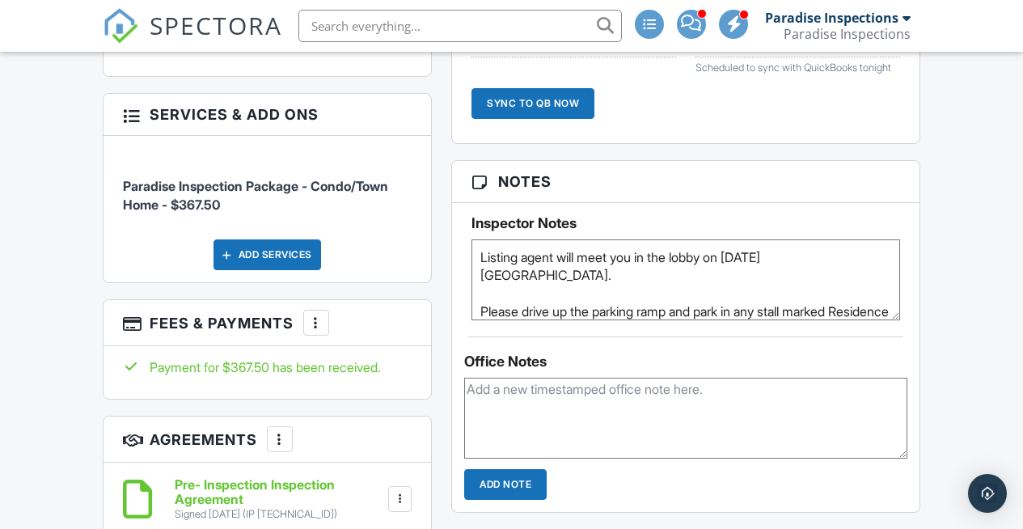
scroll to position [1261, 0]
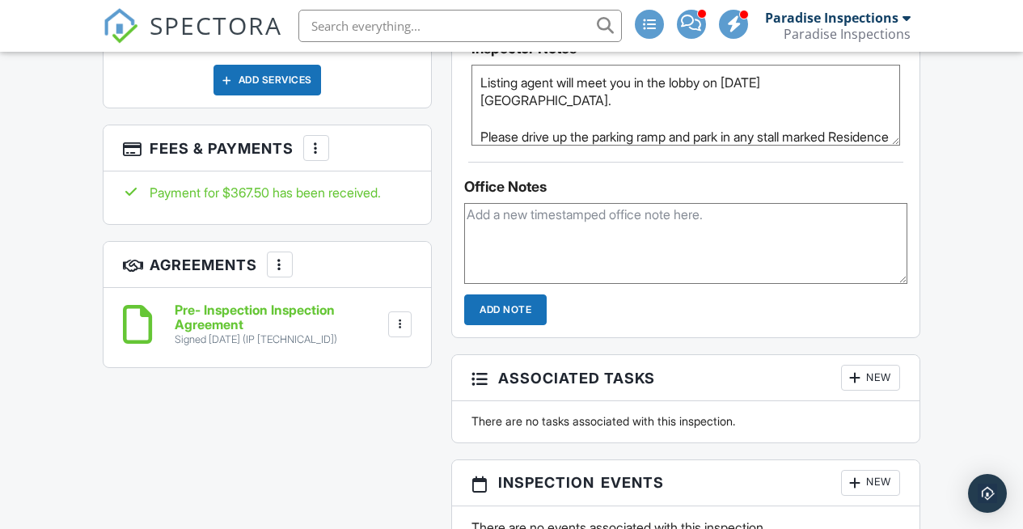
click at [531, 146] on textarea "Listing agent will meet you in the lobby on 09/28 at 12noon. Please drive up th…" at bounding box center [685, 105] width 429 height 81
click at [738, 92] on textarea "Listing agent will meet you in the lobby on 09/28 at 12noon. Please drive up th…" at bounding box center [685, 105] width 429 height 81
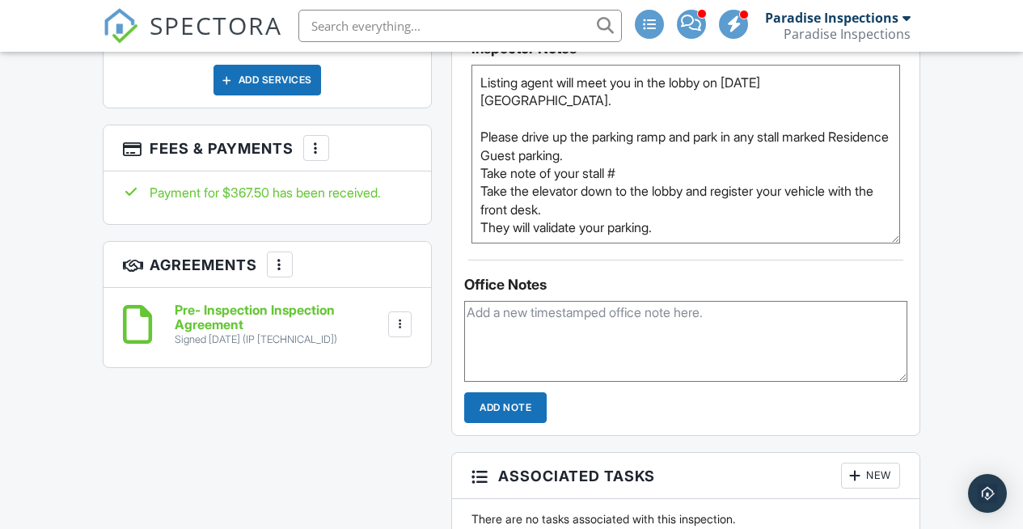
drag, startPoint x: 895, startPoint y: 155, endPoint x: 859, endPoint y: 255, distance: 105.6
click at [859, 243] on textarea "Listing agent will meet you in the lobby on 09/28 at 12noon. Please drive up th…" at bounding box center [685, 154] width 429 height 179
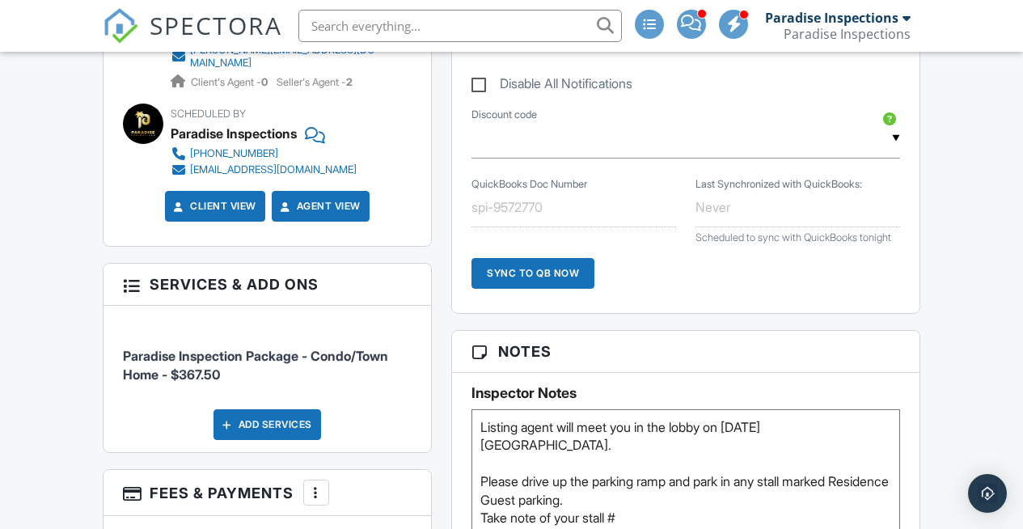
scroll to position [924, 0]
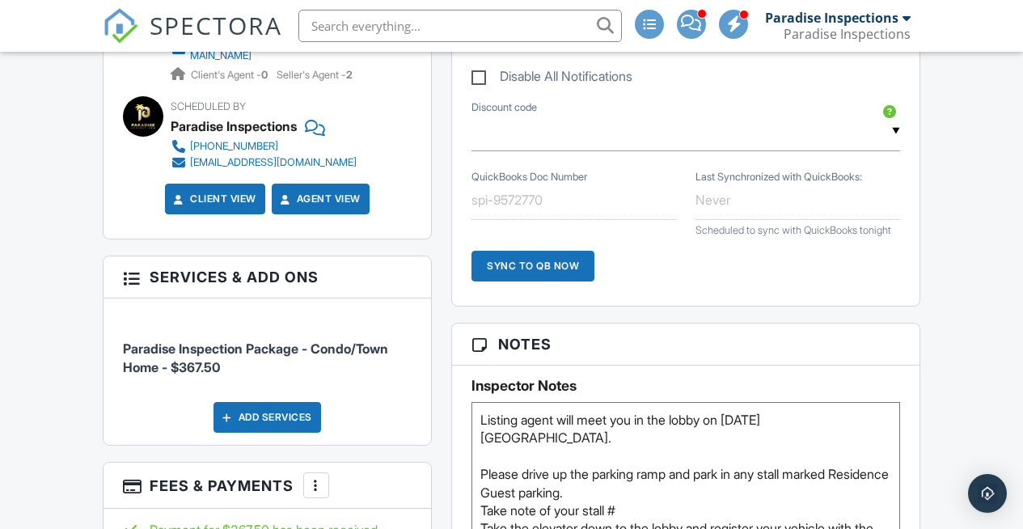
click at [770, 436] on textarea "Listing agent will meet you in the lobby on 09/28 at 12noon. Please drive up th…" at bounding box center [685, 492] width 429 height 180
type textarea "Listing agent will meet you in the lobby on 09/29 at 12noon. Please drive up th…"
click at [904, 351] on h3 "Notes" at bounding box center [685, 344] width 467 height 42
click at [594, 465] on textarea "Listing agent will meet you in the lobby on 09/28 at 12noon. Please drive up th…" at bounding box center [685, 492] width 429 height 180
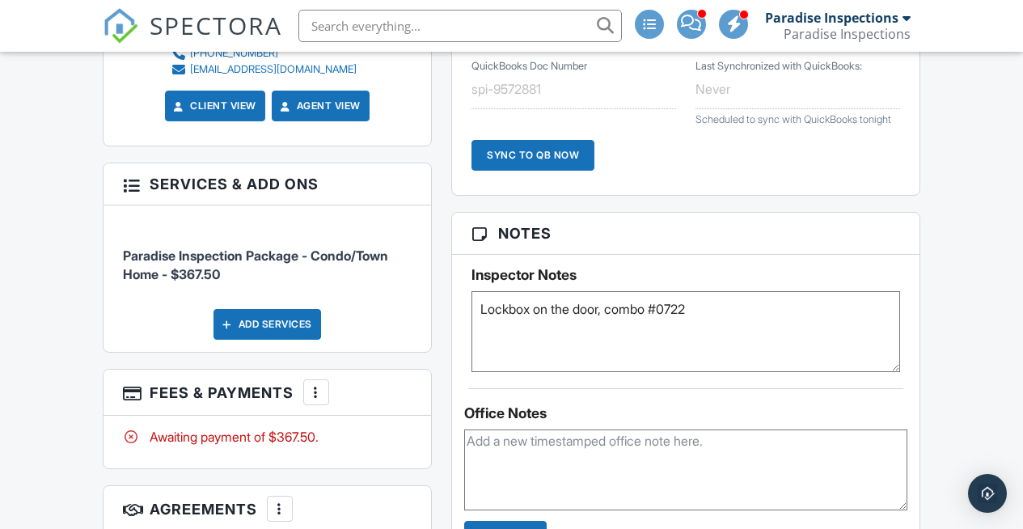
scroll to position [1067, 0]
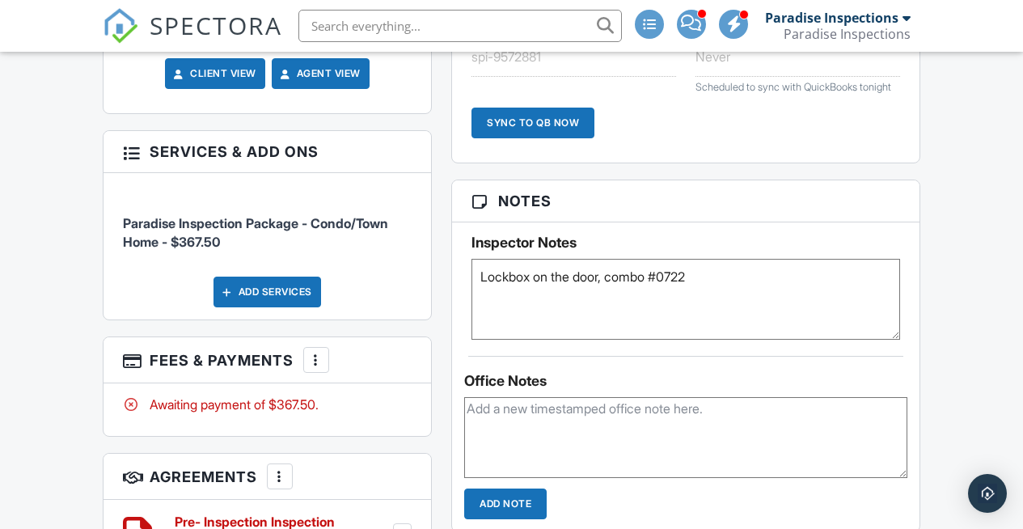
click at [564, 302] on textarea "Lockbox on the door, combo #0722" at bounding box center [685, 299] width 429 height 81
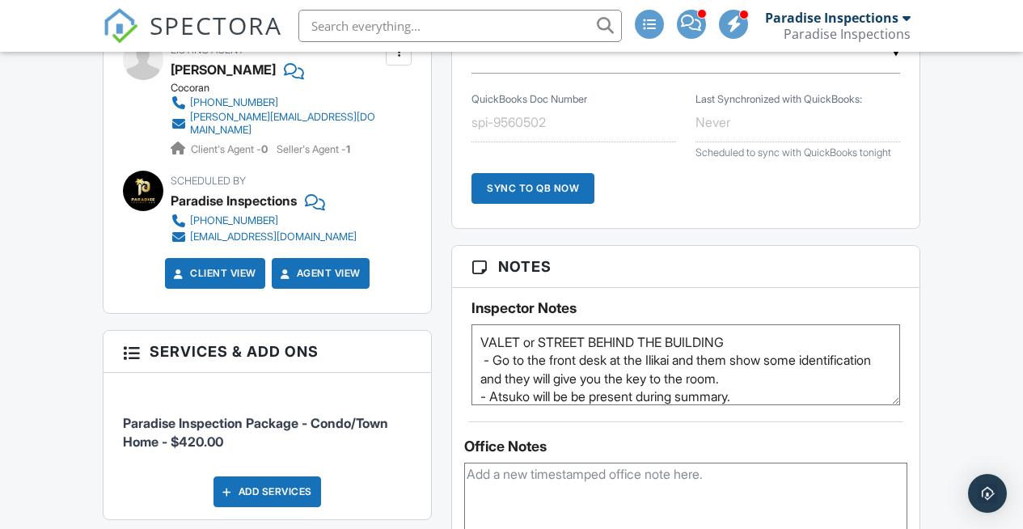
scroll to position [1003, 0]
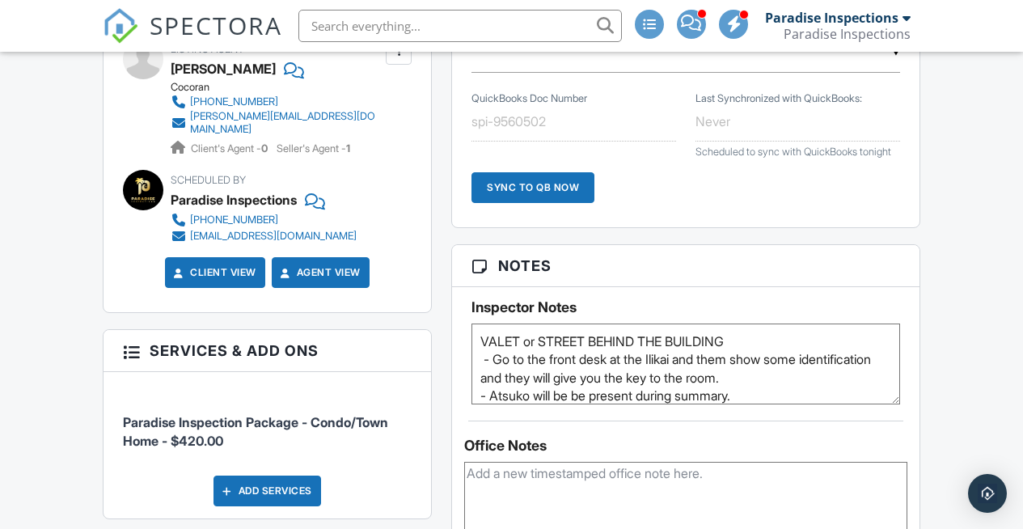
click at [596, 352] on textarea "VALET or STREET BEHIND THE BUILDING - Go to the front desk at the Ilikai and th…" at bounding box center [685, 363] width 429 height 81
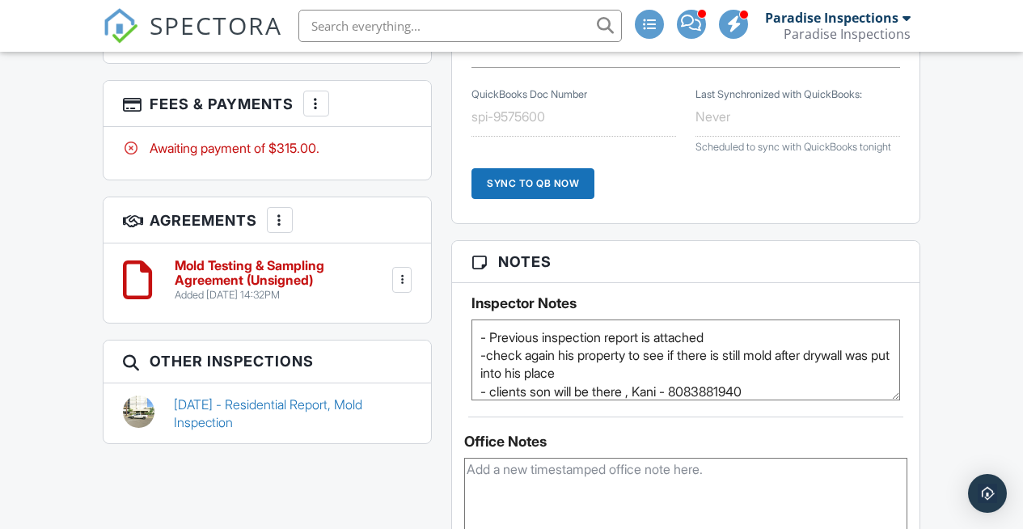
scroll to position [1035, 0]
click at [552, 375] on textarea "- Previous inspection report is attached -check again his property to see if th…" at bounding box center [685, 359] width 429 height 81
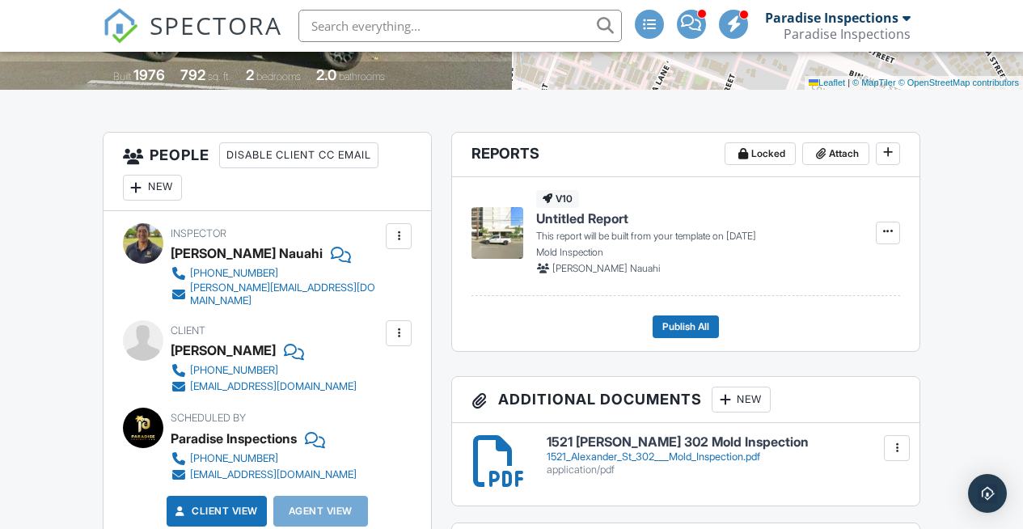
scroll to position [369, 0]
